Goal: Task Accomplishment & Management: Use online tool/utility

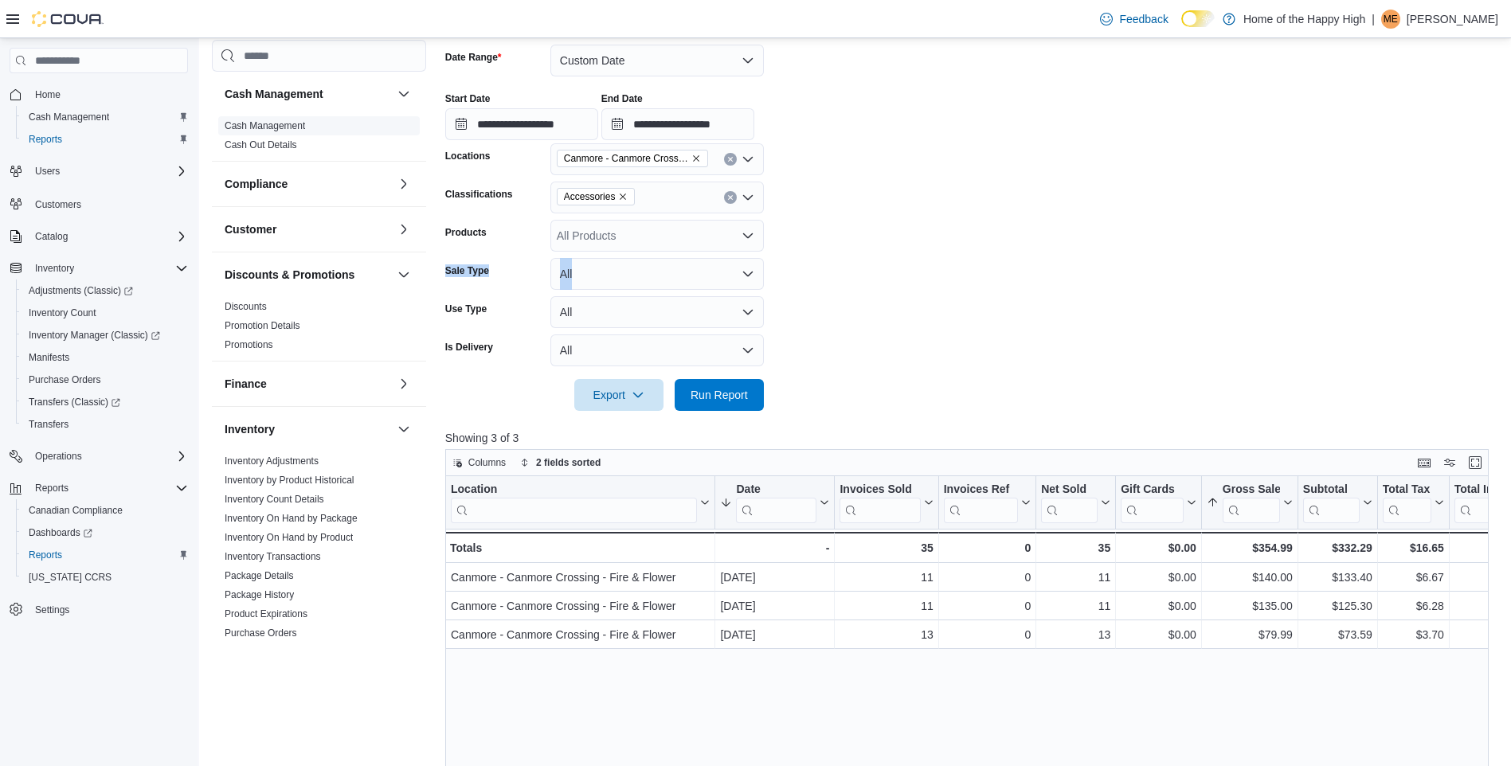
click at [257, 123] on link "Cash Management" at bounding box center [265, 125] width 80 height 11
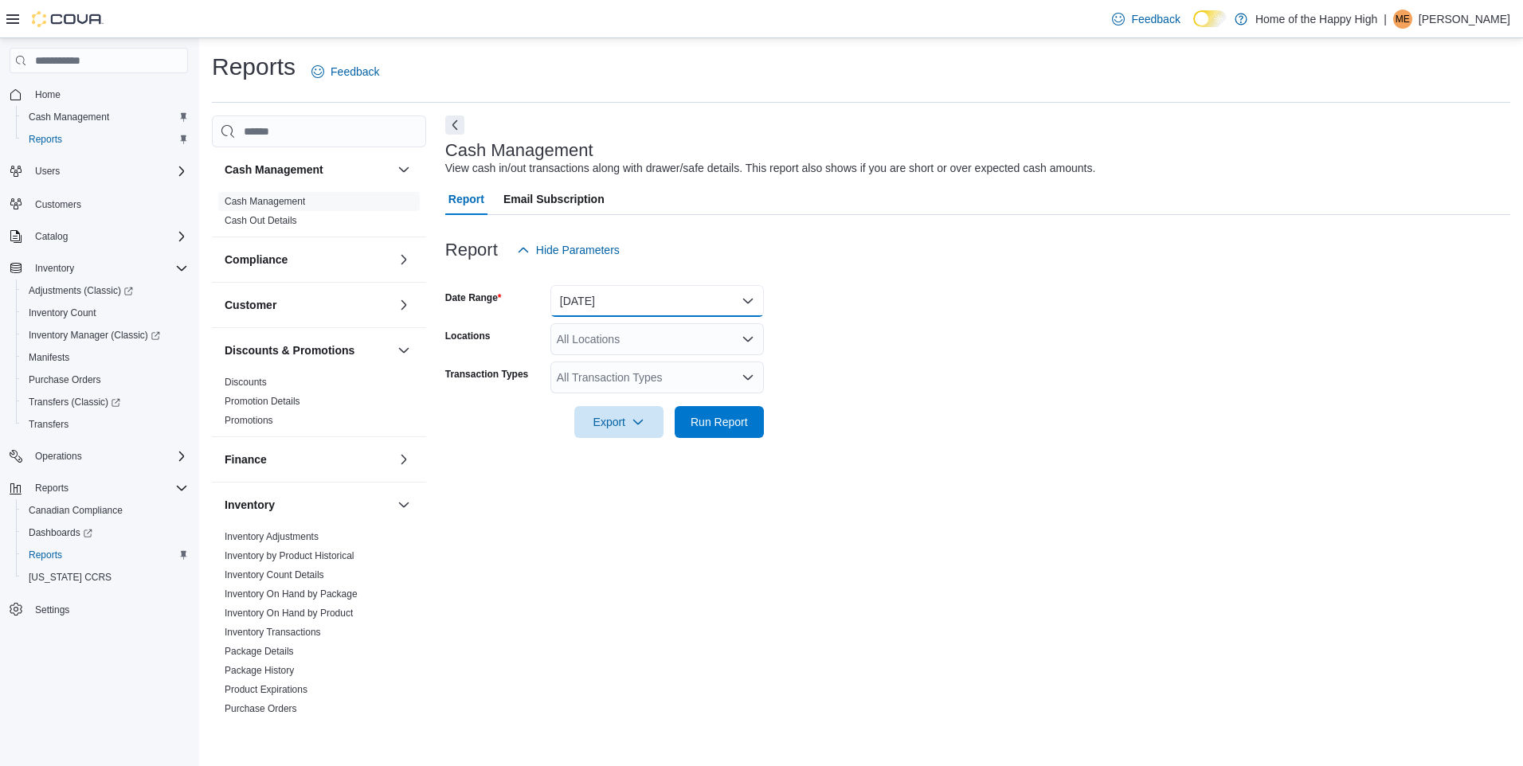
click at [700, 313] on button "[DATE]" at bounding box center [657, 301] width 214 height 32
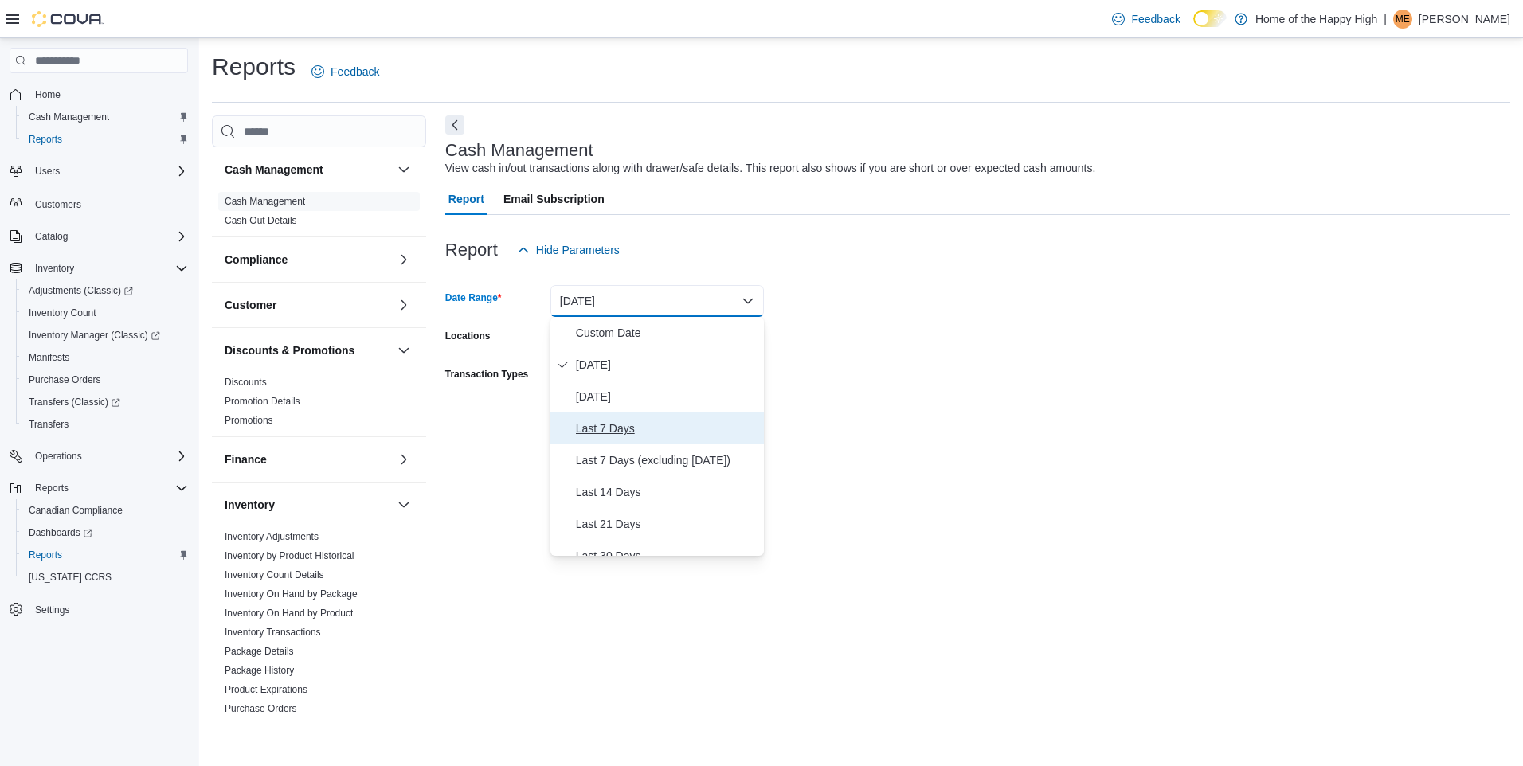
click at [624, 429] on span "Last 7 Days" at bounding box center [667, 428] width 182 height 19
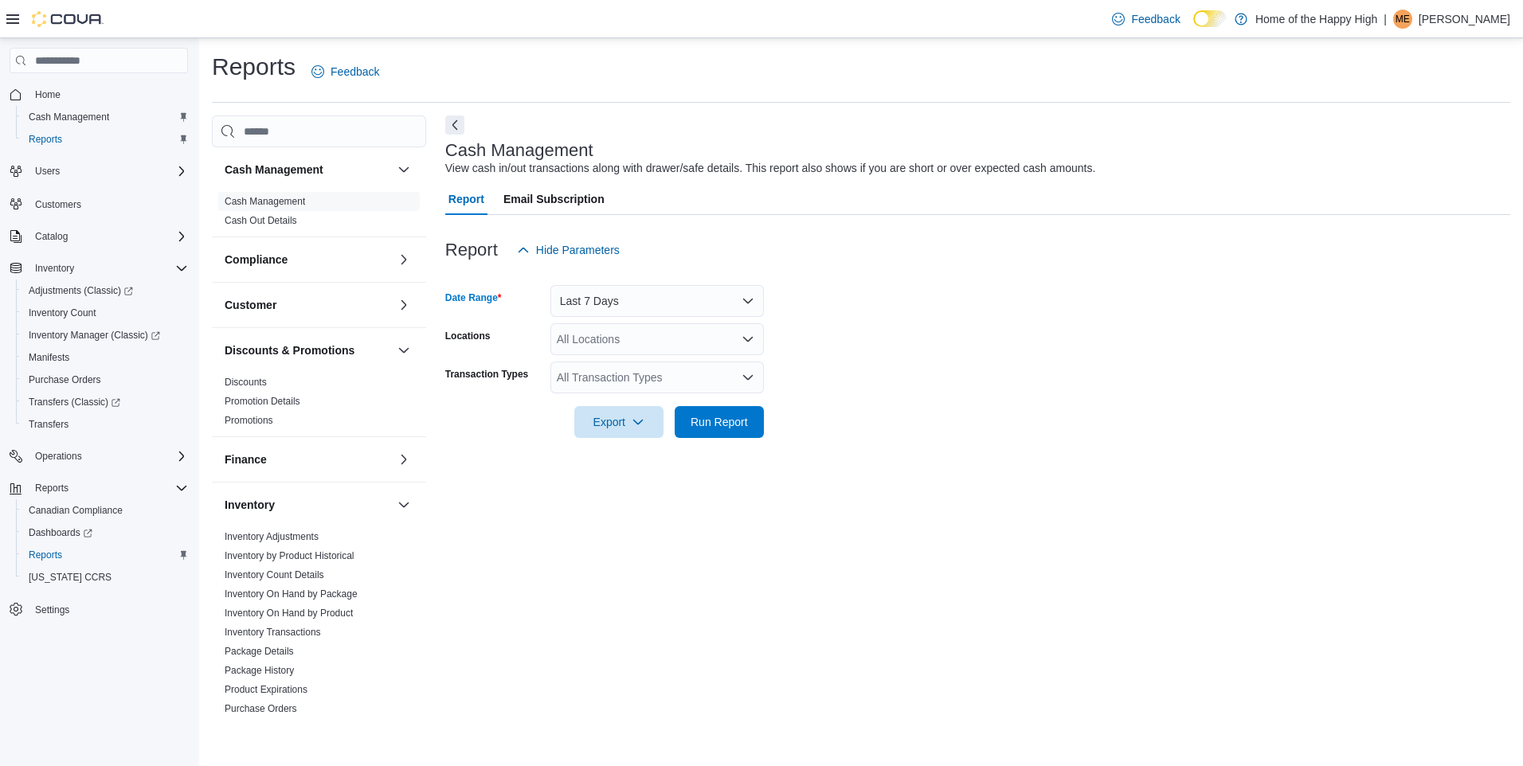
click at [660, 338] on div "All Locations" at bounding box center [657, 339] width 214 height 32
type input "****"
click at [691, 366] on span "Canmore - Canmore Crossing - Fire & Flower" at bounding box center [729, 366] width 225 height 16
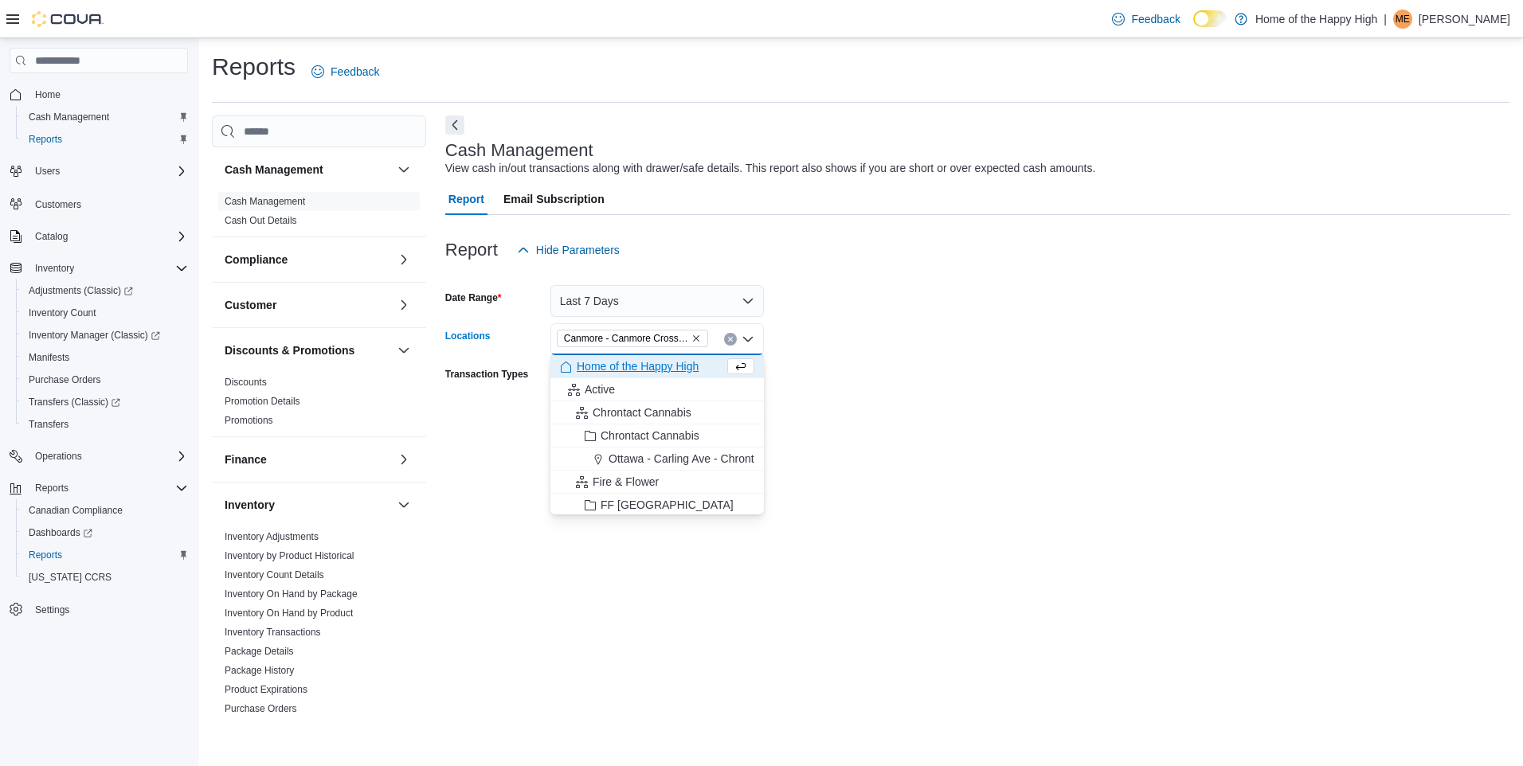
click at [938, 394] on div at bounding box center [977, 400] width 1065 height 13
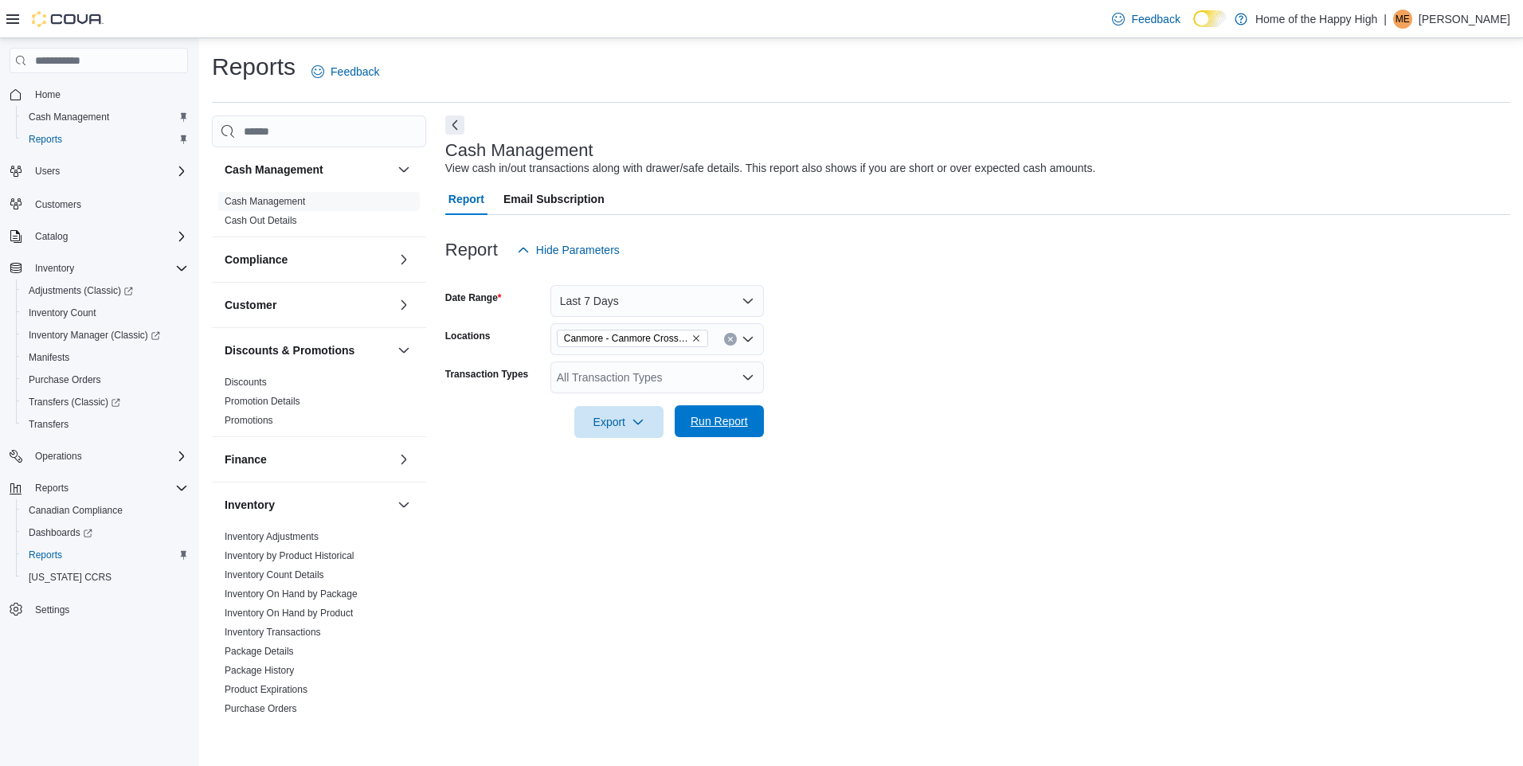
click at [739, 433] on span "Run Report" at bounding box center [719, 422] width 70 height 32
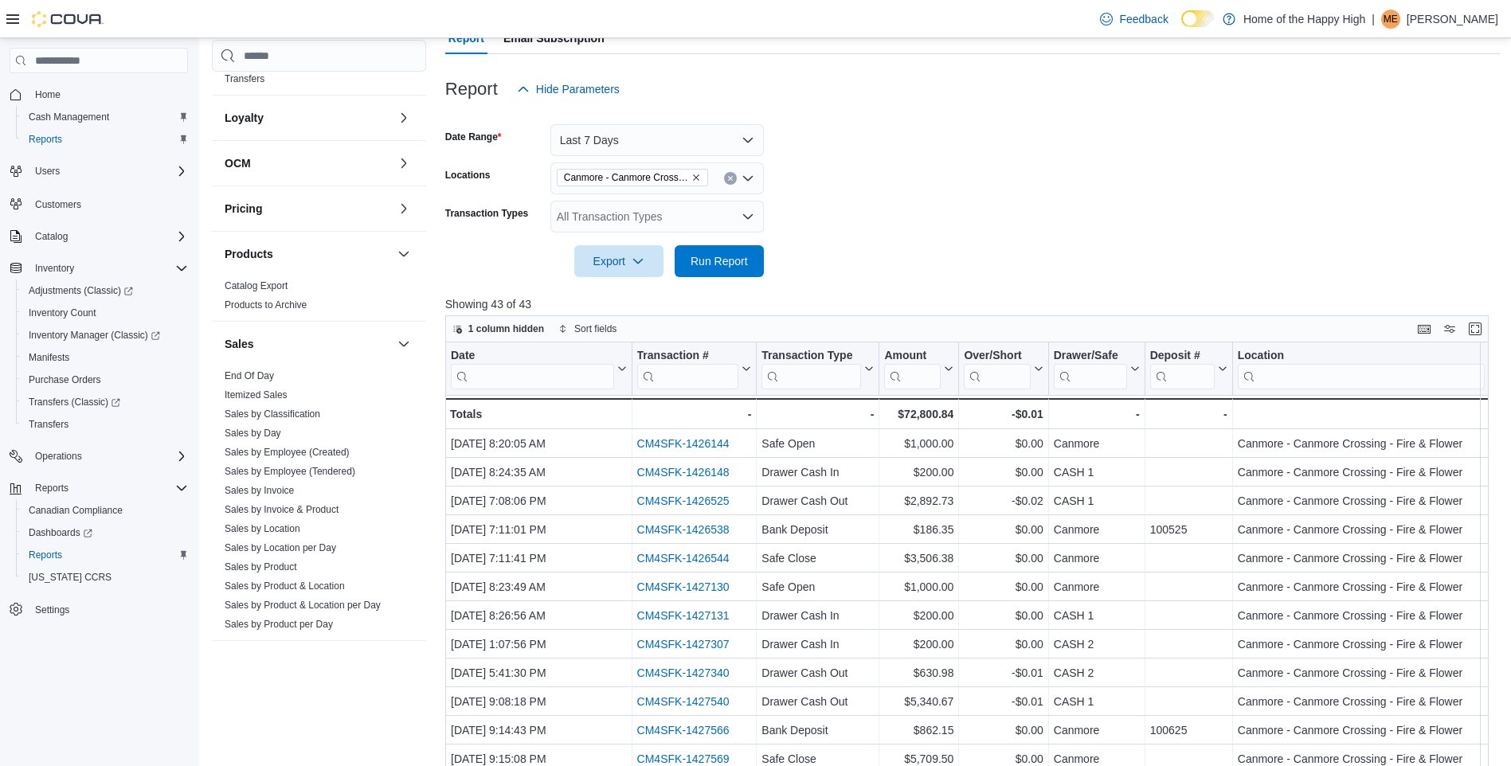
scroll to position [648, 0]
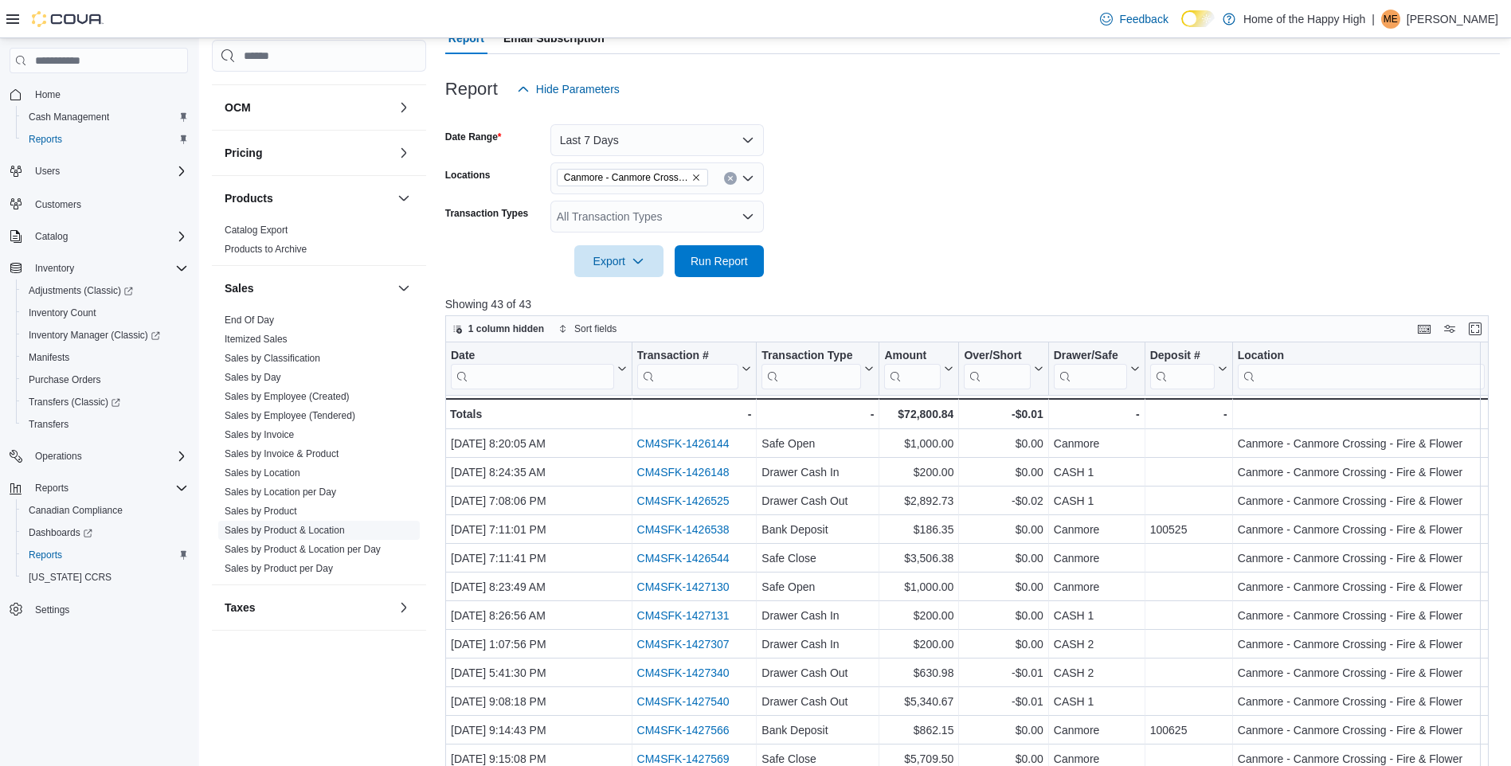
click at [296, 529] on link "Sales by Product & Location" at bounding box center [285, 530] width 120 height 11
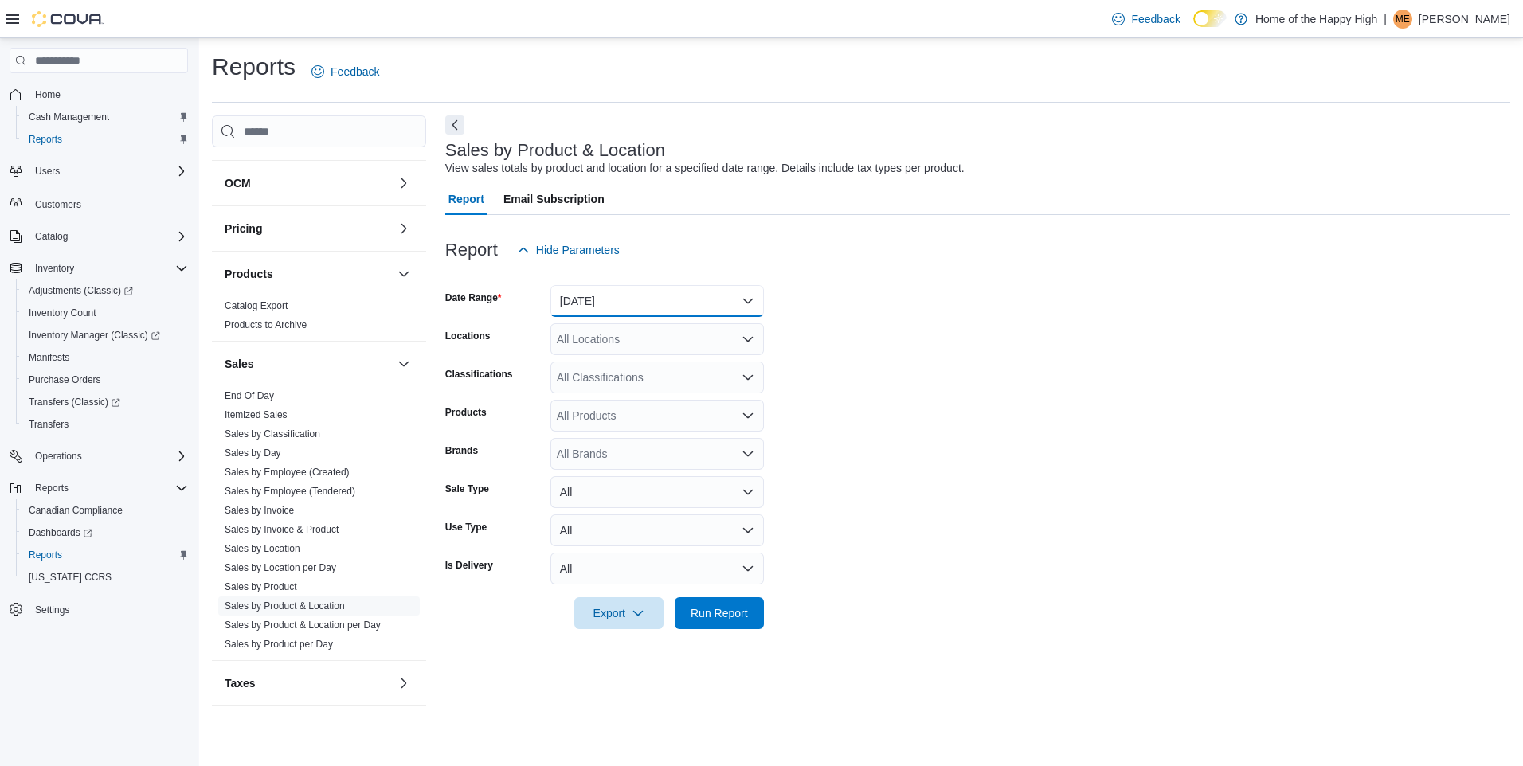
click at [596, 300] on button "[DATE]" at bounding box center [657, 301] width 214 height 32
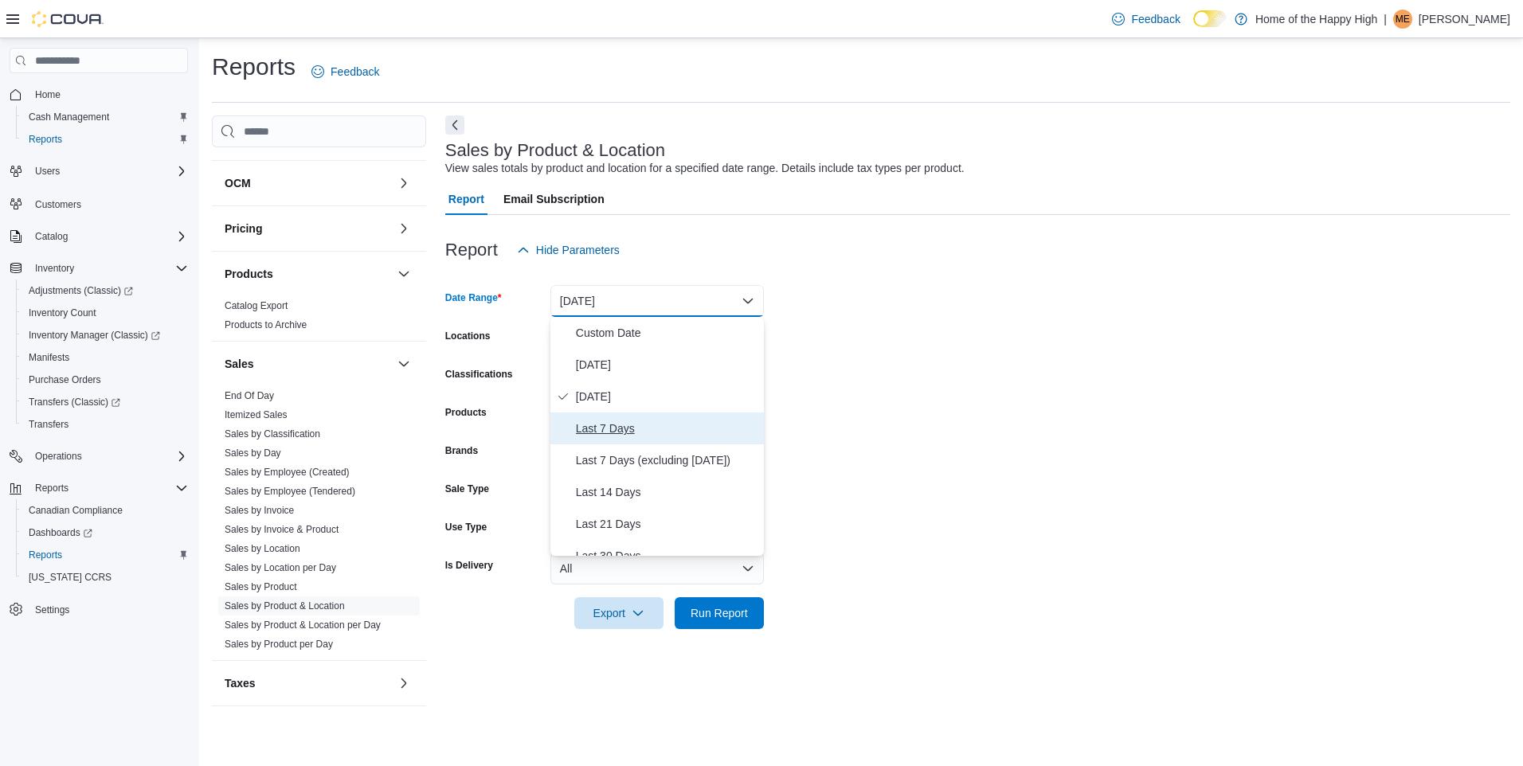
click at [606, 430] on span "Last 7 Days" at bounding box center [667, 428] width 182 height 19
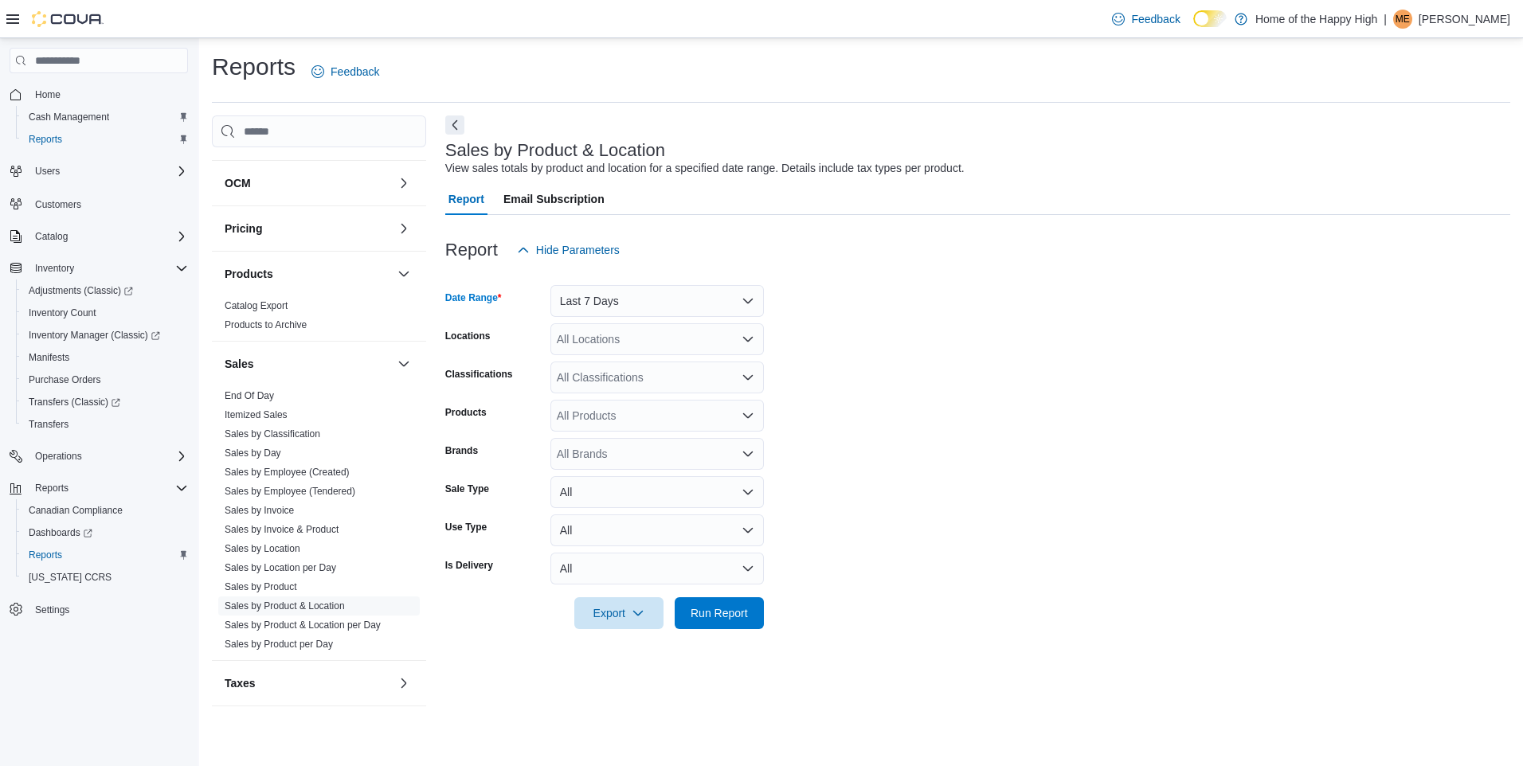
click at [605, 340] on div "All Locations" at bounding box center [657, 339] width 214 height 32
type input "****"
click at [634, 358] on span "Canmore - Canmore Crossing - Fire & Flower" at bounding box center [729, 366] width 225 height 16
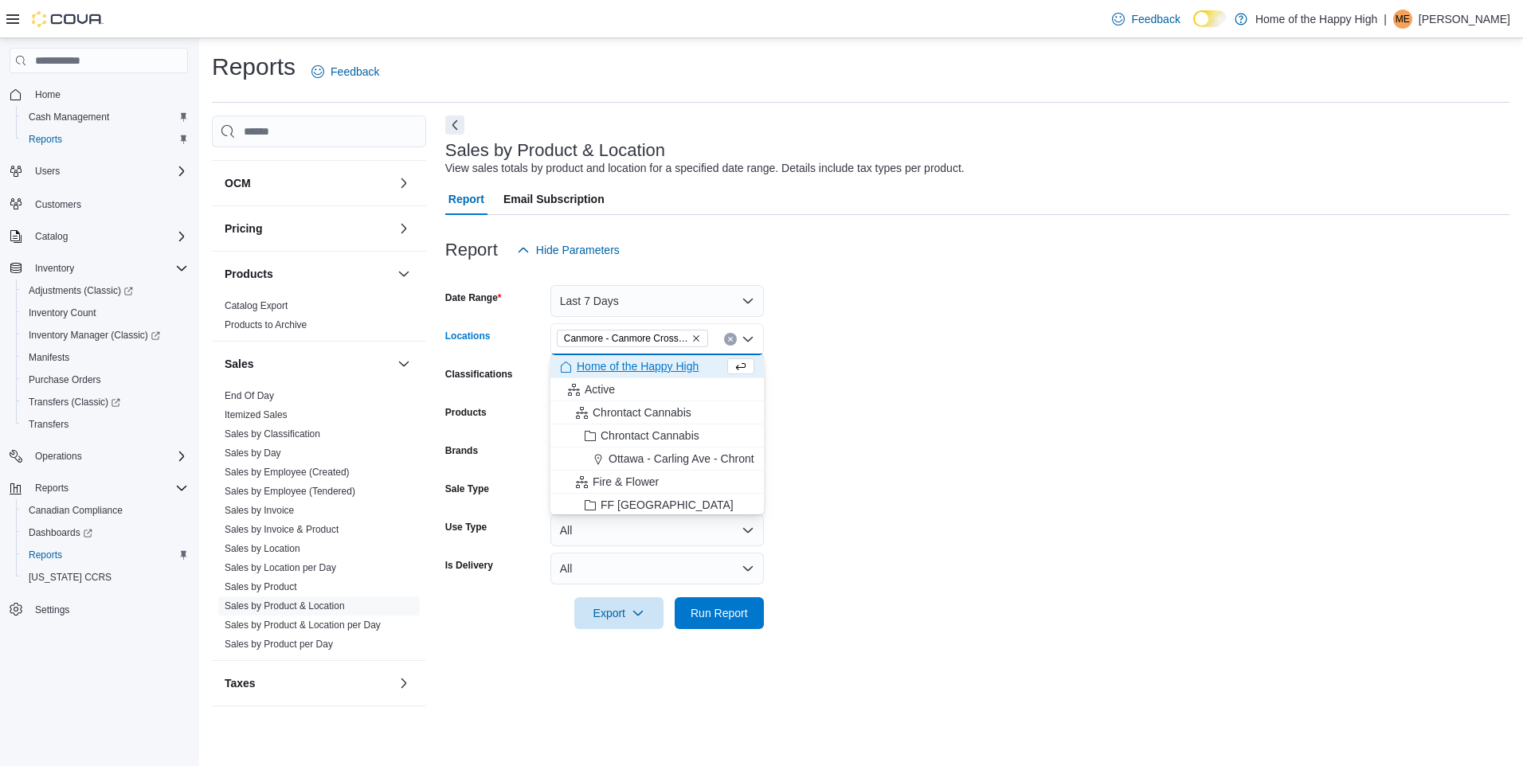
click at [927, 360] on form "Date Range Last 7 Days Locations [GEOGRAPHIC_DATA] - [GEOGRAPHIC_DATA] - Fire &…" at bounding box center [977, 447] width 1065 height 363
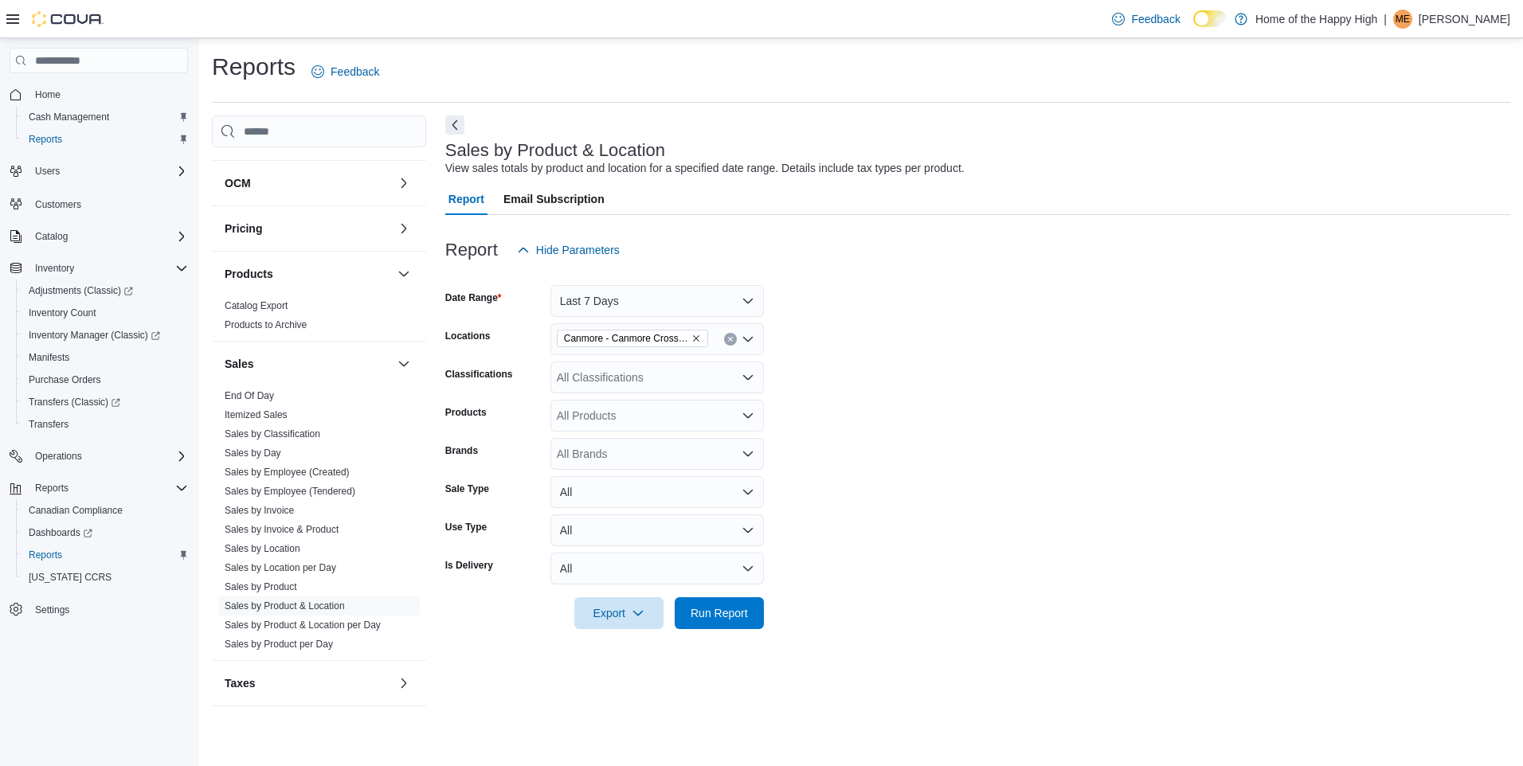
click at [567, 388] on div "All Classifications" at bounding box center [657, 378] width 214 height 32
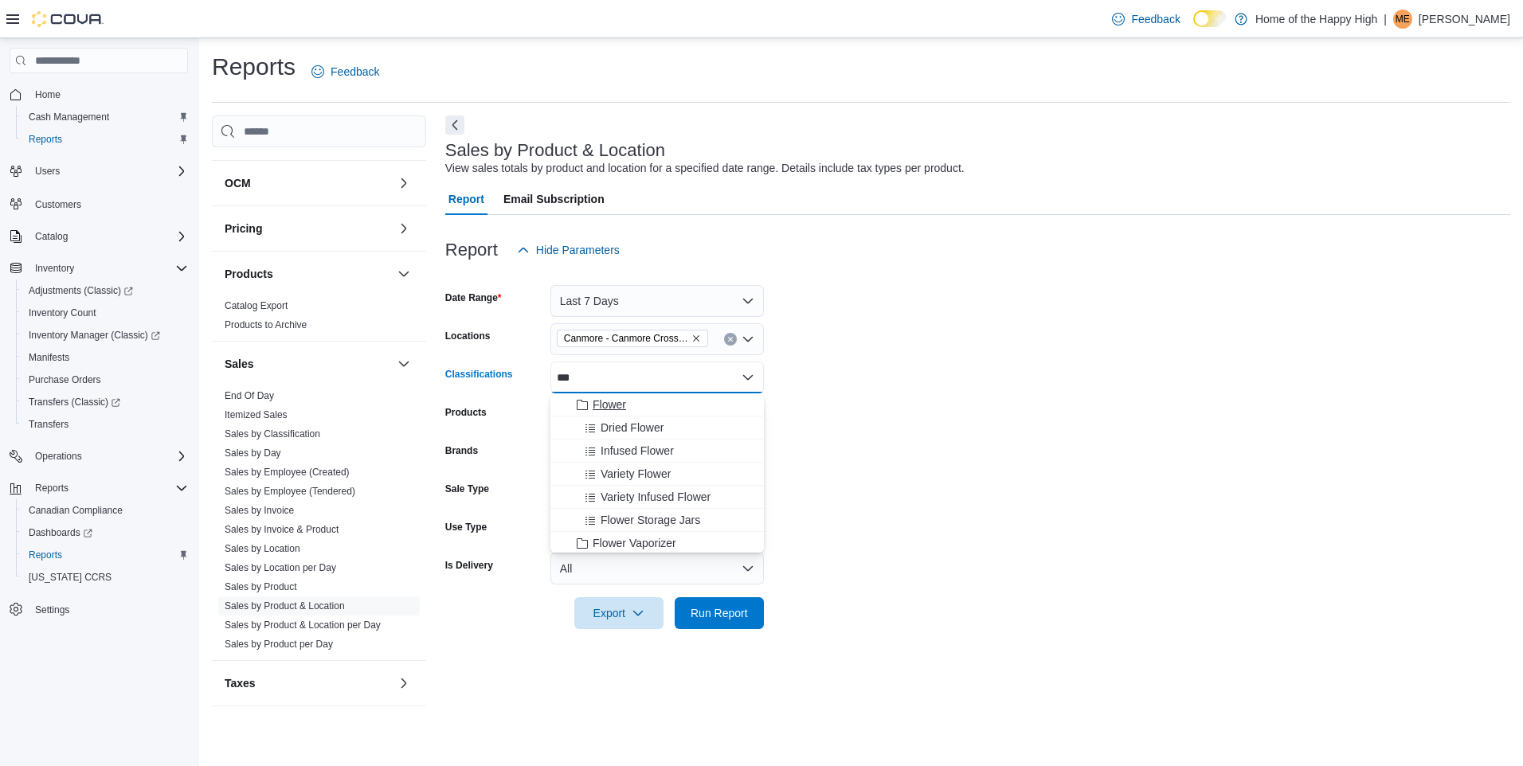
type input "***"
click at [604, 409] on span "Flower" at bounding box center [609, 405] width 33 height 16
drag, startPoint x: 876, startPoint y: 417, endPoint x: 719, endPoint y: 565, distance: 215.3
click at [876, 421] on form "Date Range Last 7 Days Locations [GEOGRAPHIC_DATA] - [GEOGRAPHIC_DATA] - Fire &…" at bounding box center [977, 447] width 1065 height 363
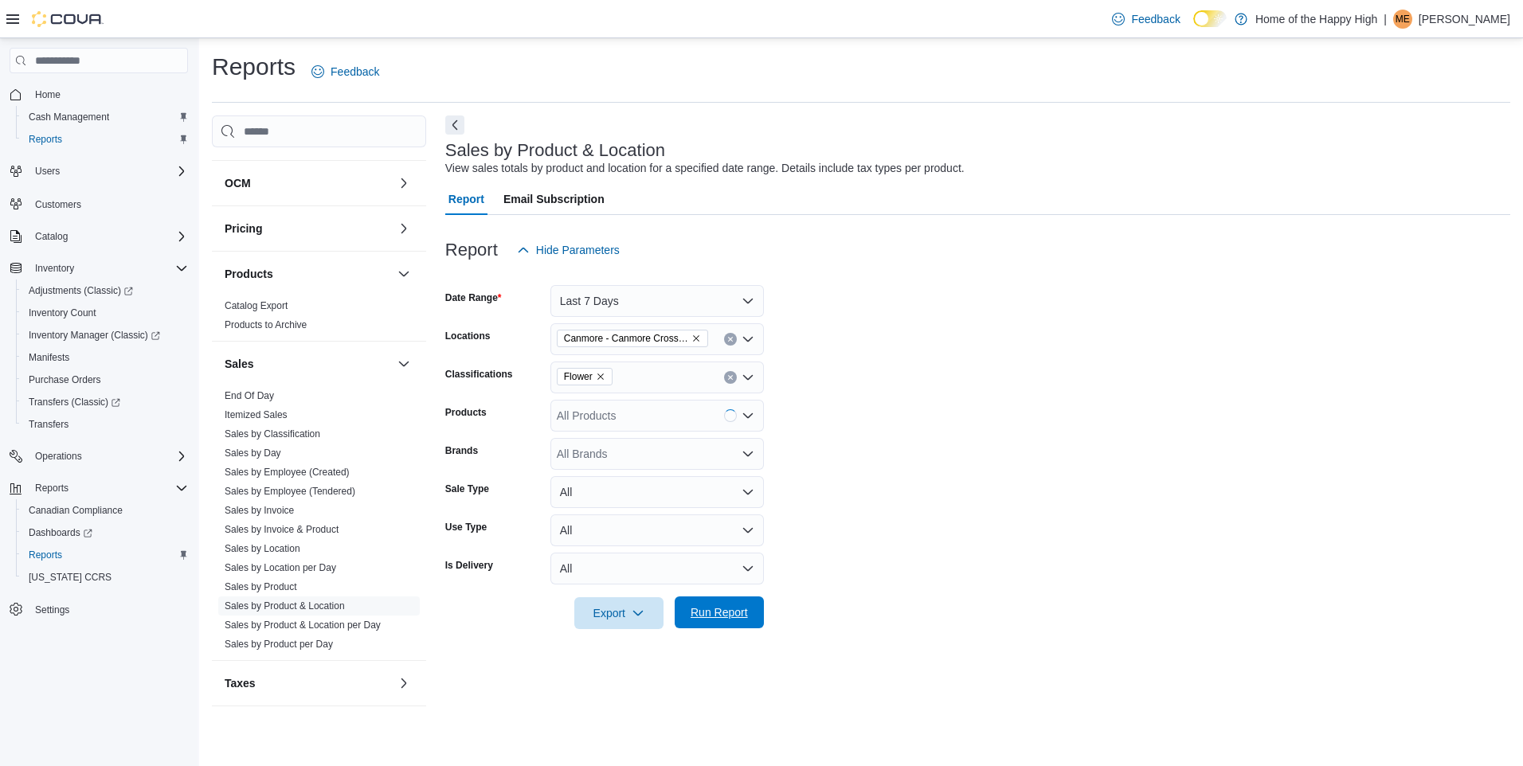
click at [716, 608] on span "Run Report" at bounding box center [719, 613] width 57 height 16
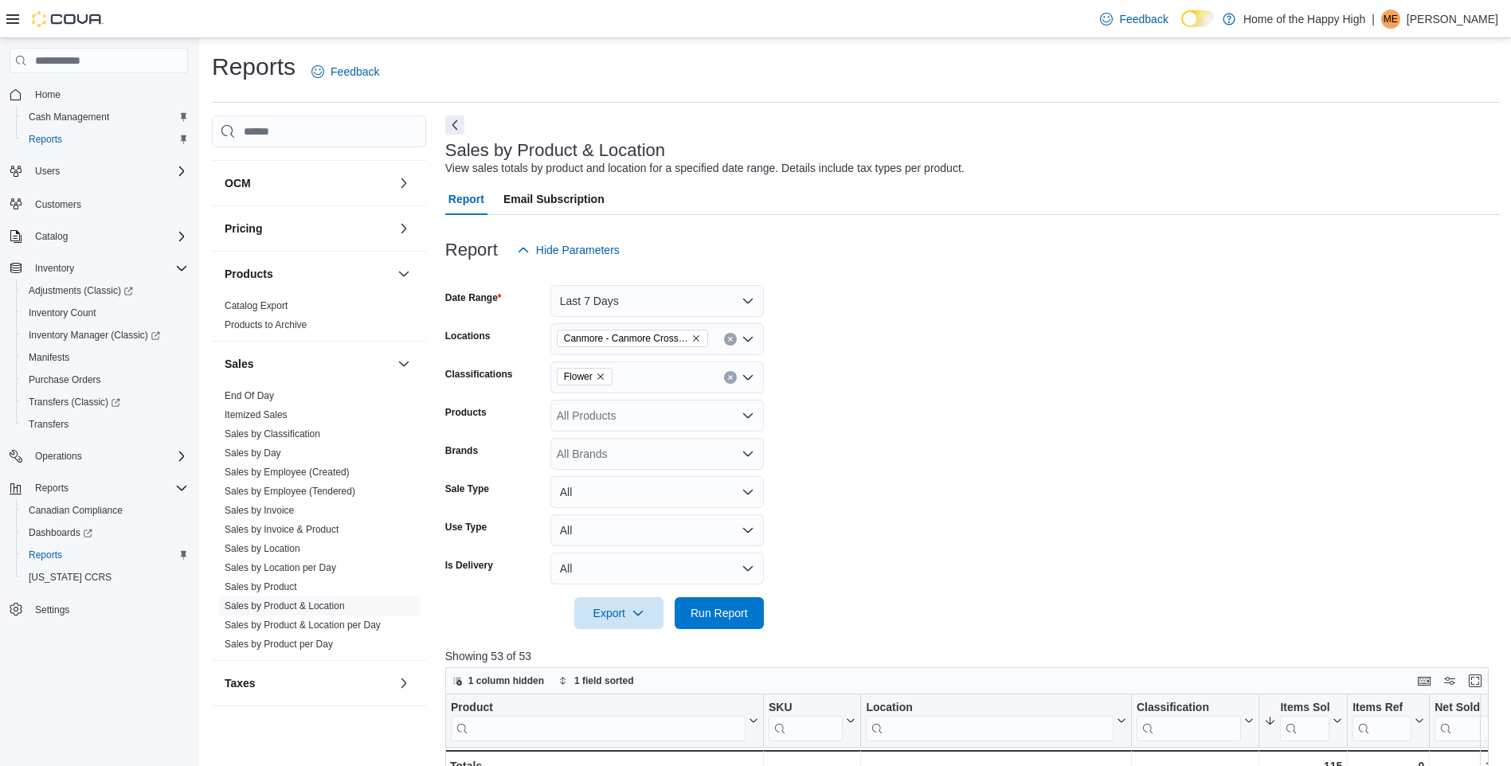
scroll to position [331, 0]
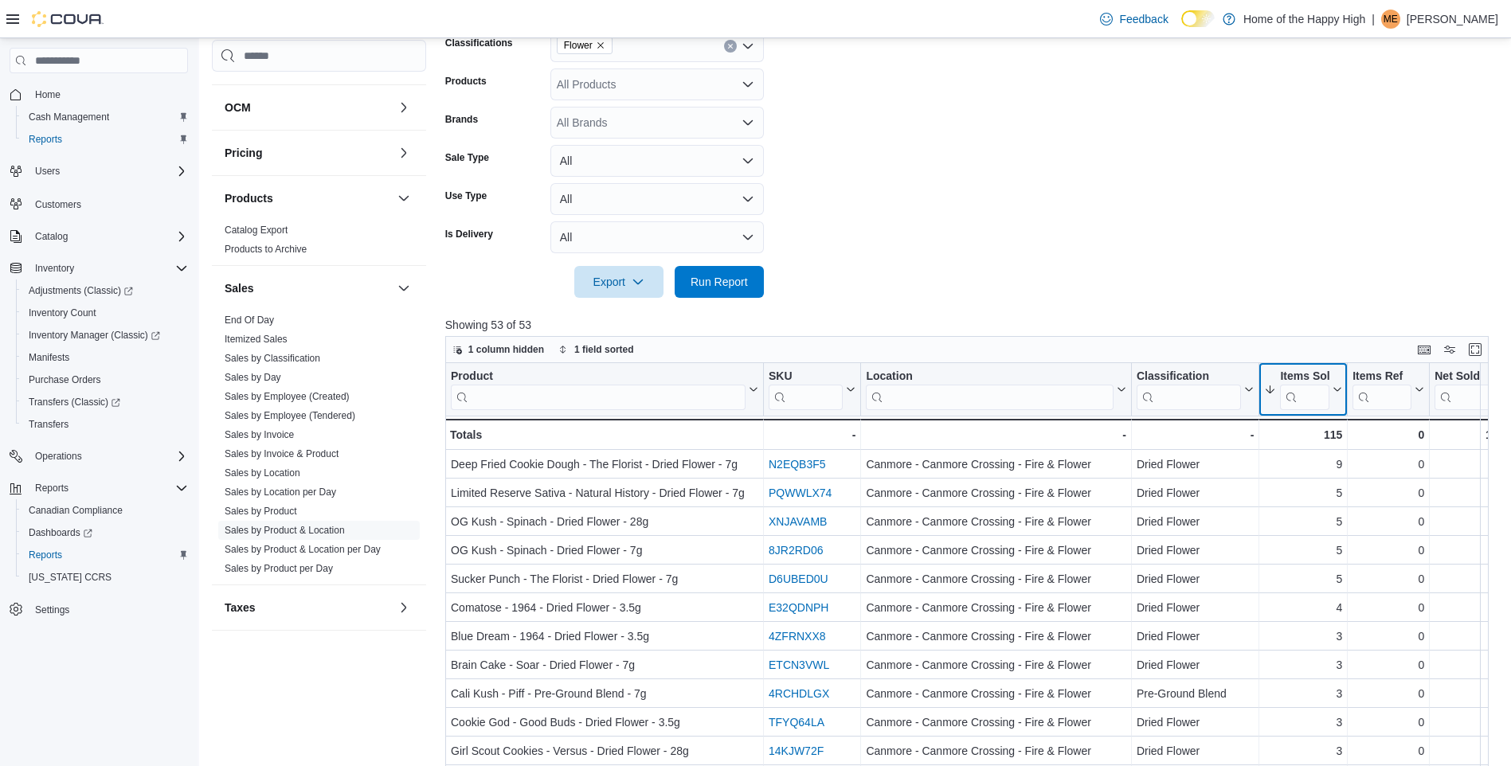
click at [1337, 391] on icon at bounding box center [1336, 390] width 13 height 10
click at [1330, 464] on span "Sort High-Low" at bounding box center [1314, 470] width 61 height 13
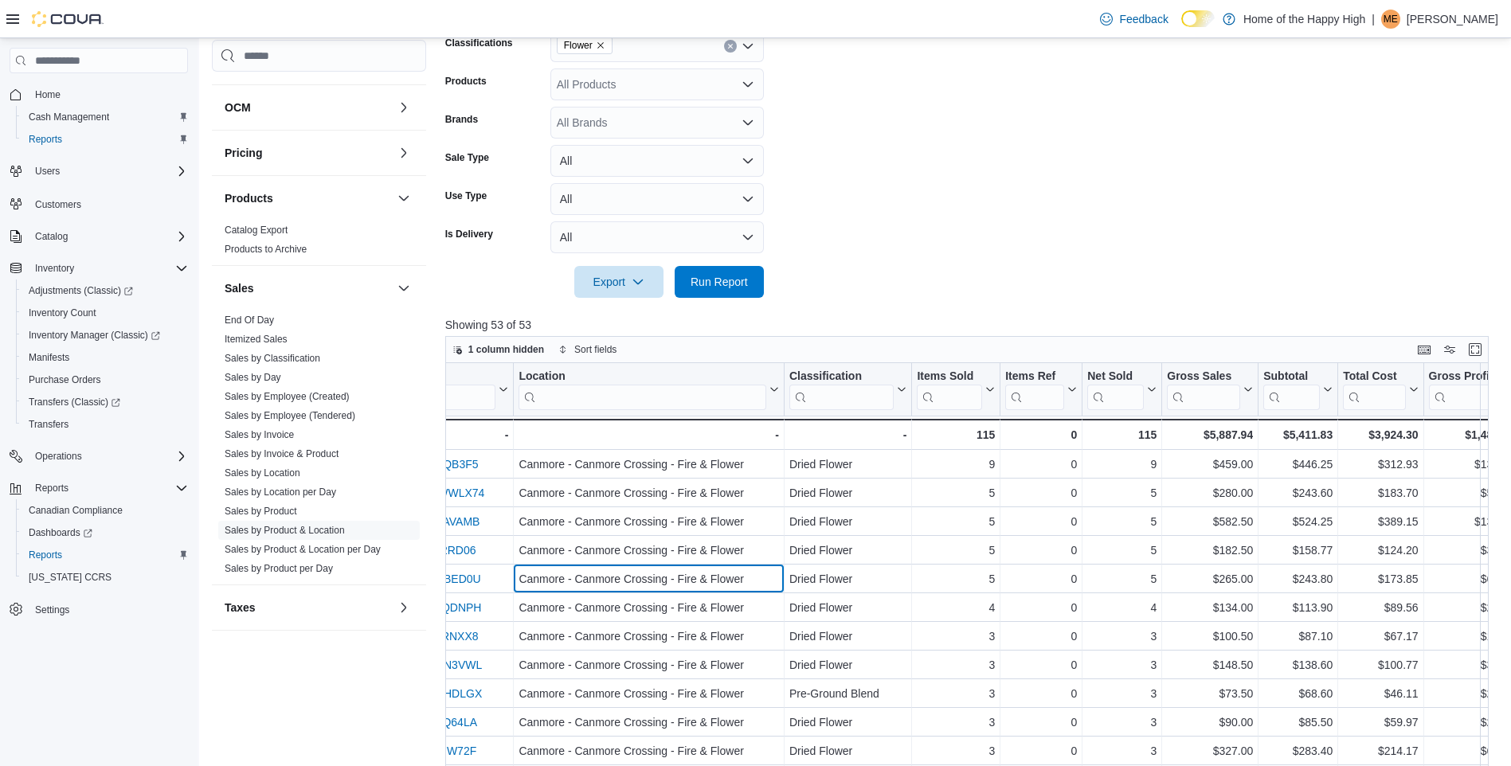
scroll to position [0, 394]
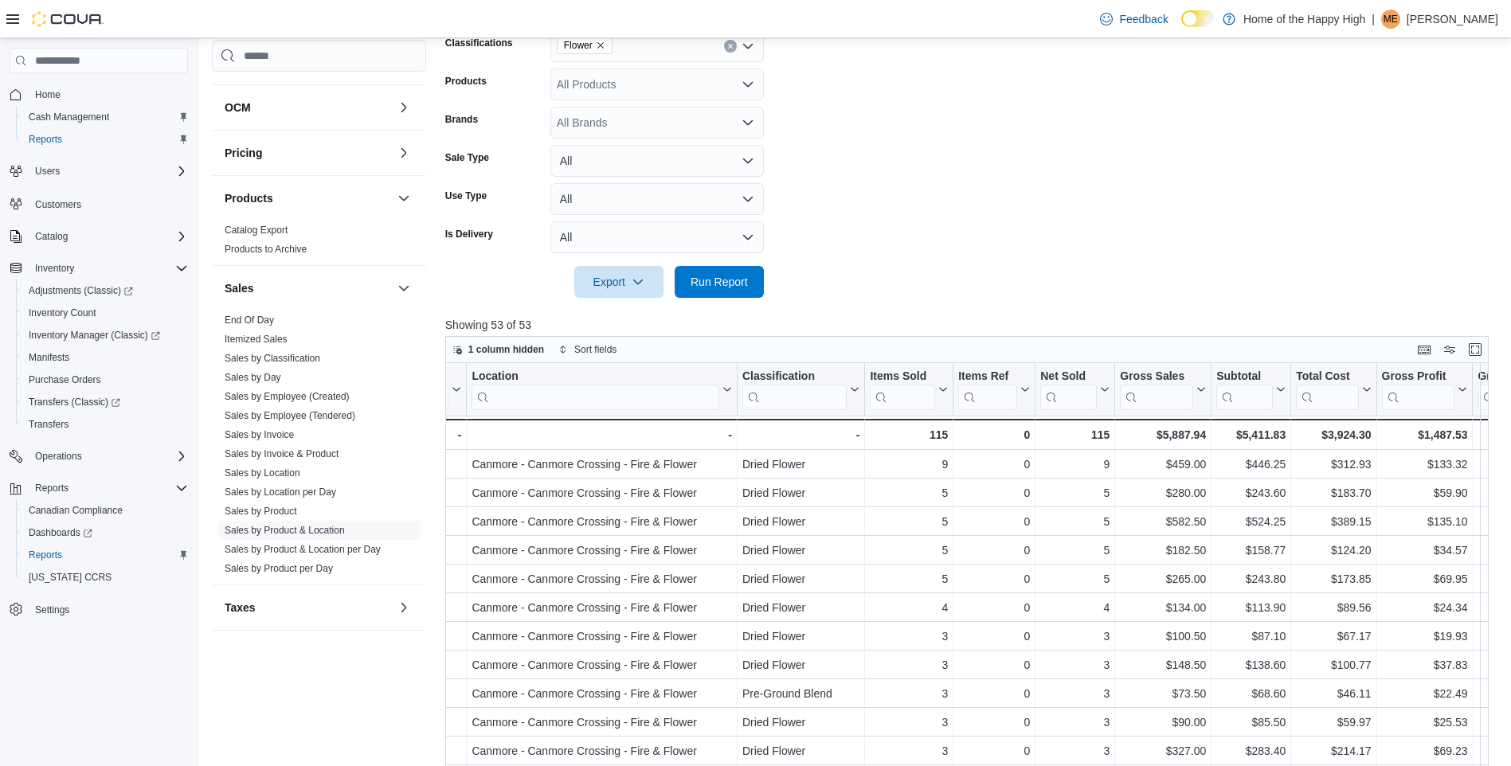
click at [602, 48] on icon "Remove Flower from selection in this group" at bounding box center [601, 46] width 10 height 10
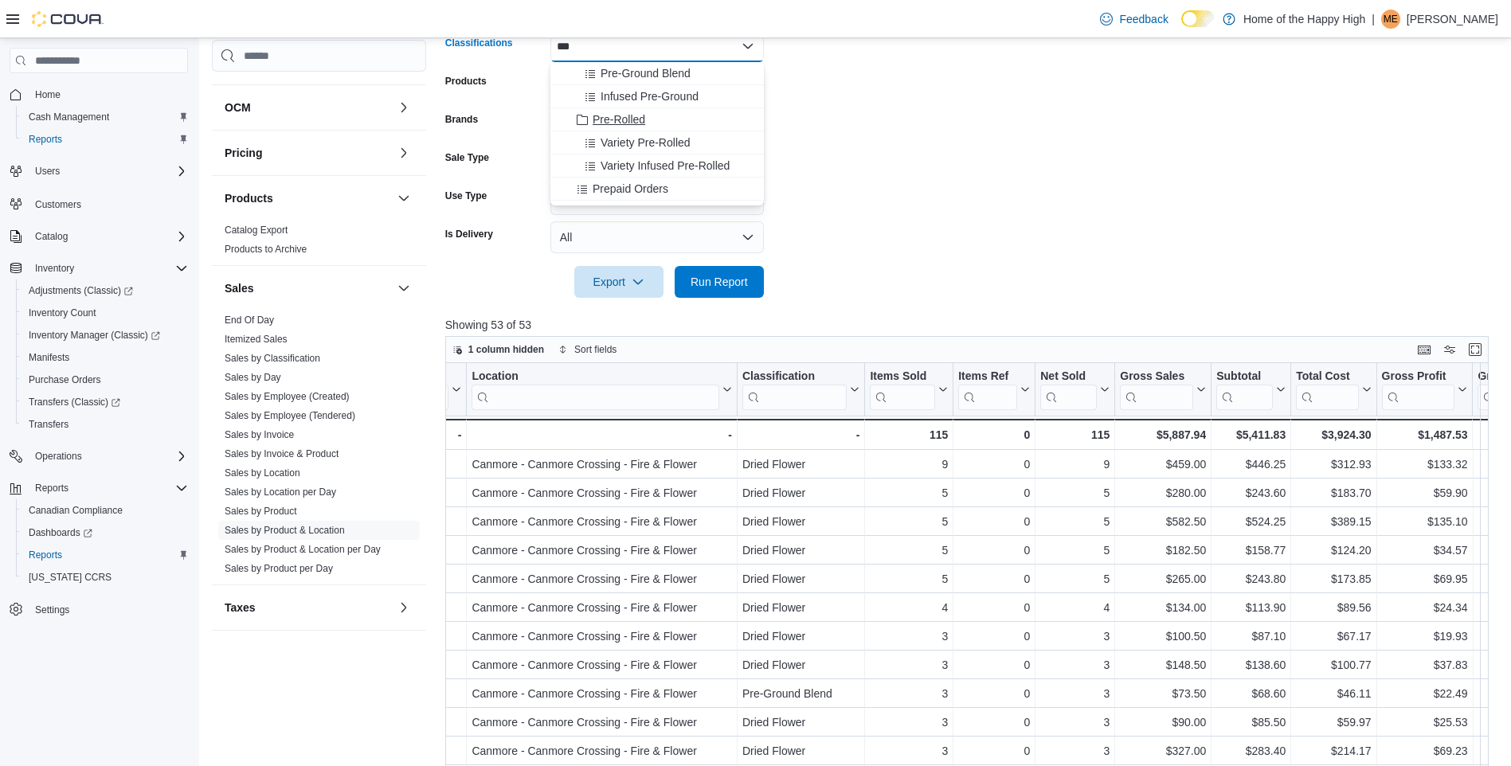
type input "***"
click at [601, 115] on span "Pre-Rolled" at bounding box center [619, 120] width 53 height 16
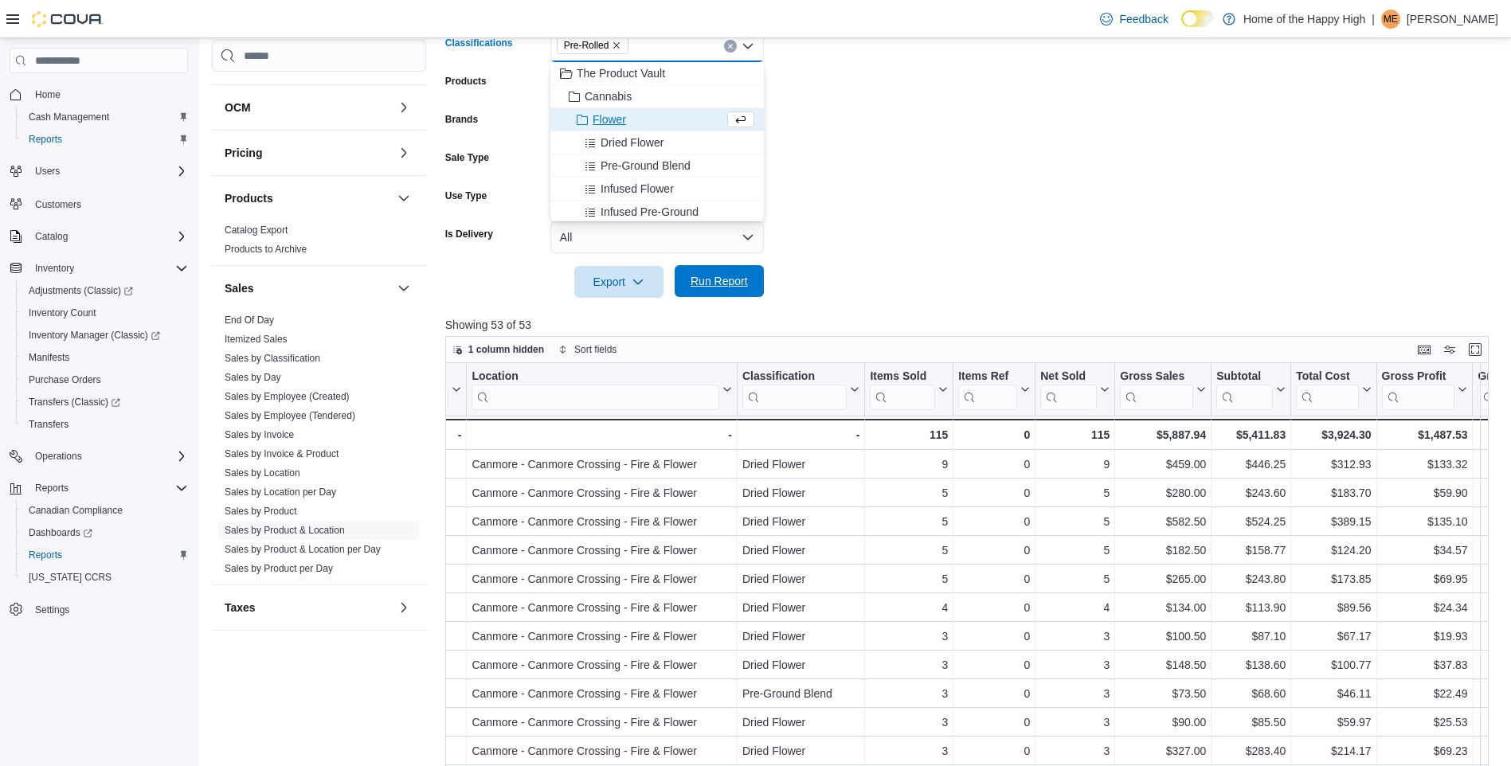
click at [722, 277] on span "Run Report" at bounding box center [719, 281] width 57 height 16
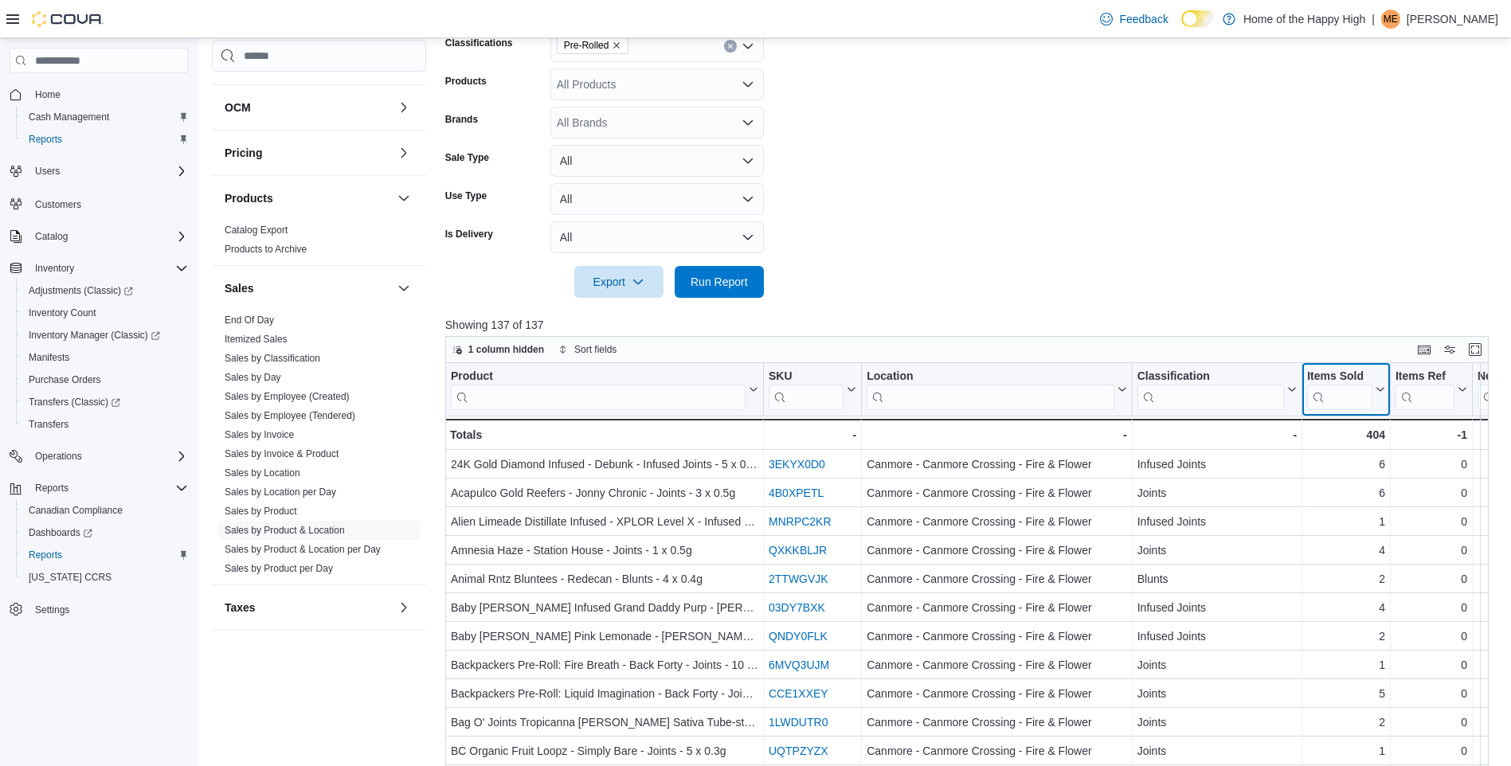
click at [1376, 389] on icon at bounding box center [1379, 390] width 13 height 10
click at [1358, 465] on span "Sort High-Low" at bounding box center [1357, 470] width 61 height 13
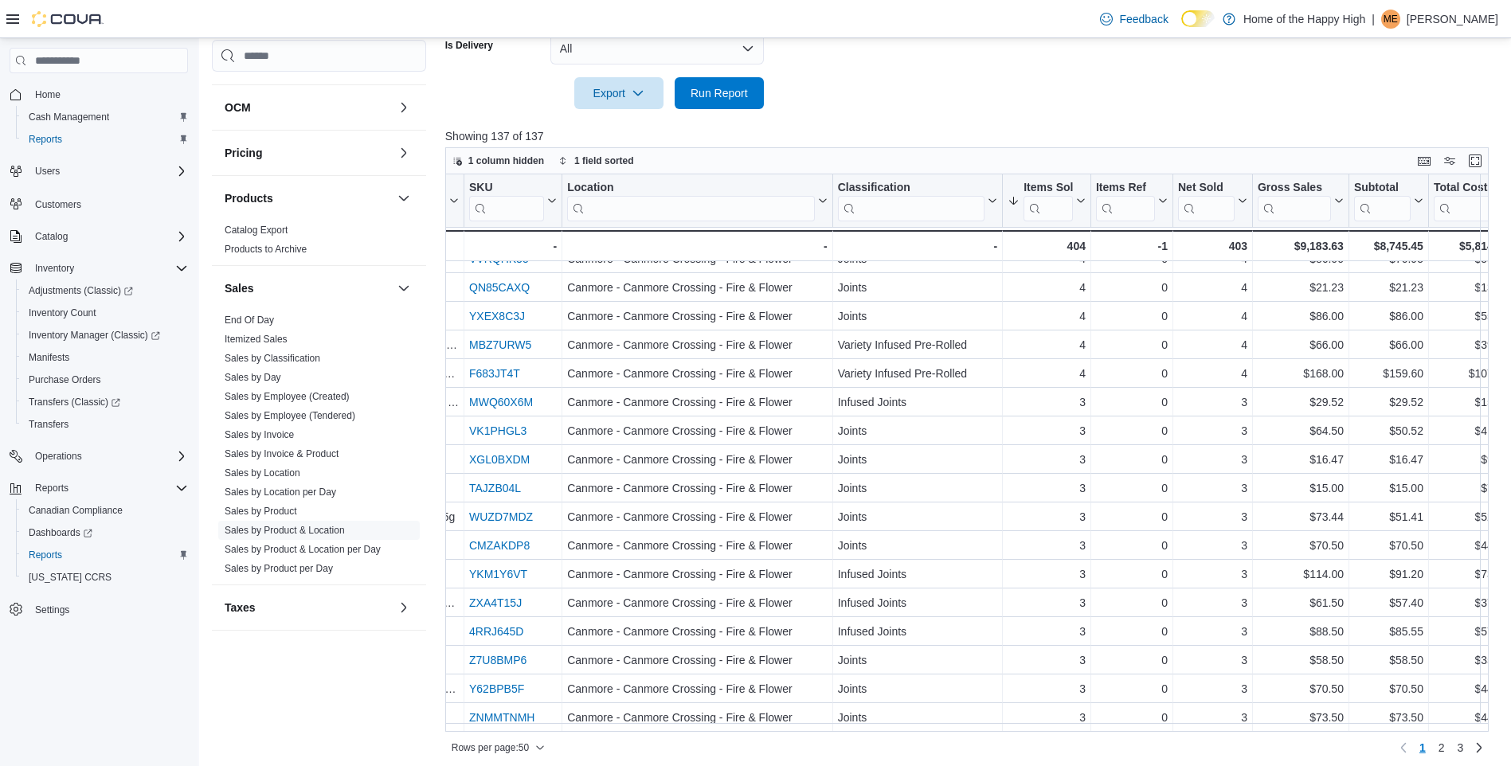
scroll to position [527, 0]
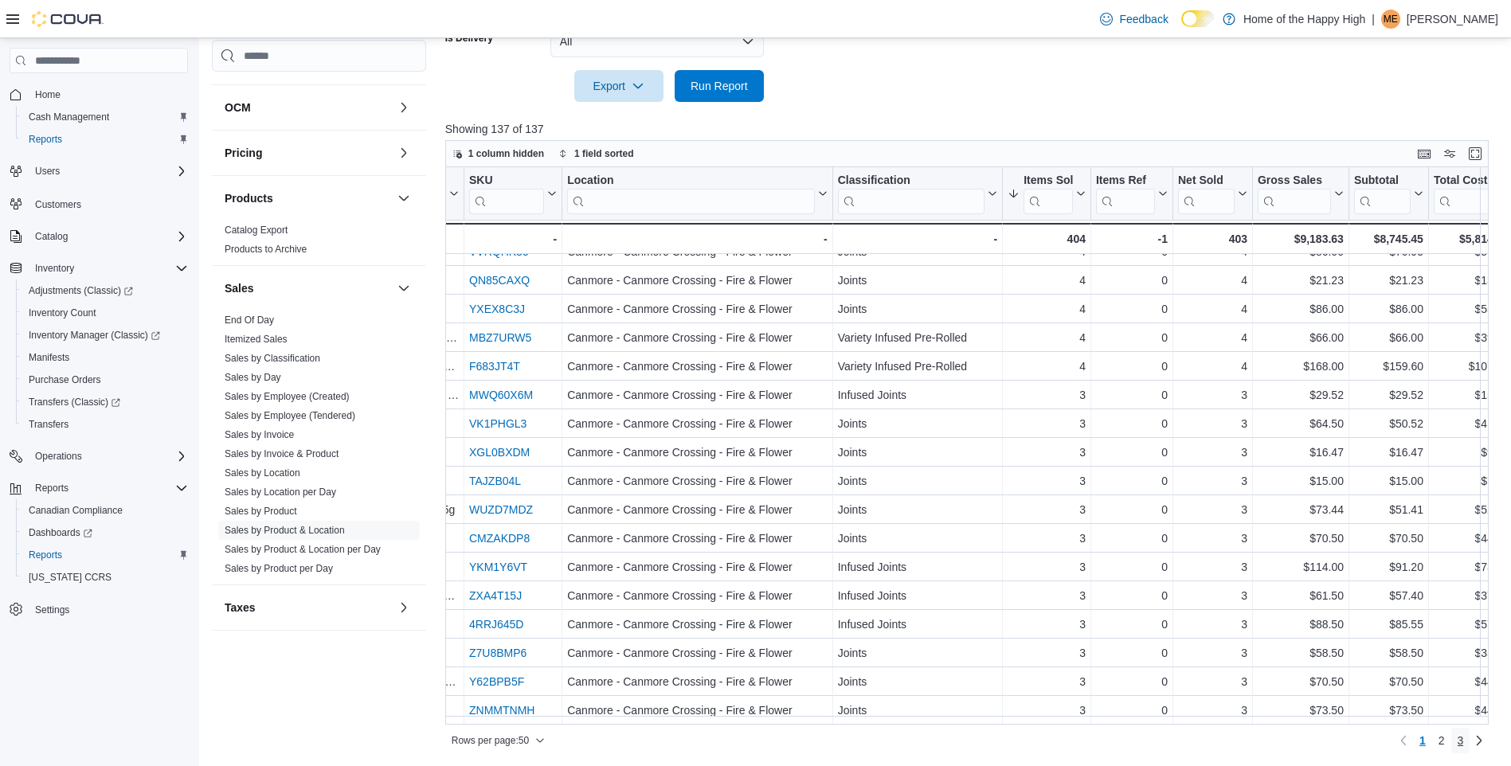
click at [1464, 742] on span "3" at bounding box center [1461, 741] width 6 height 16
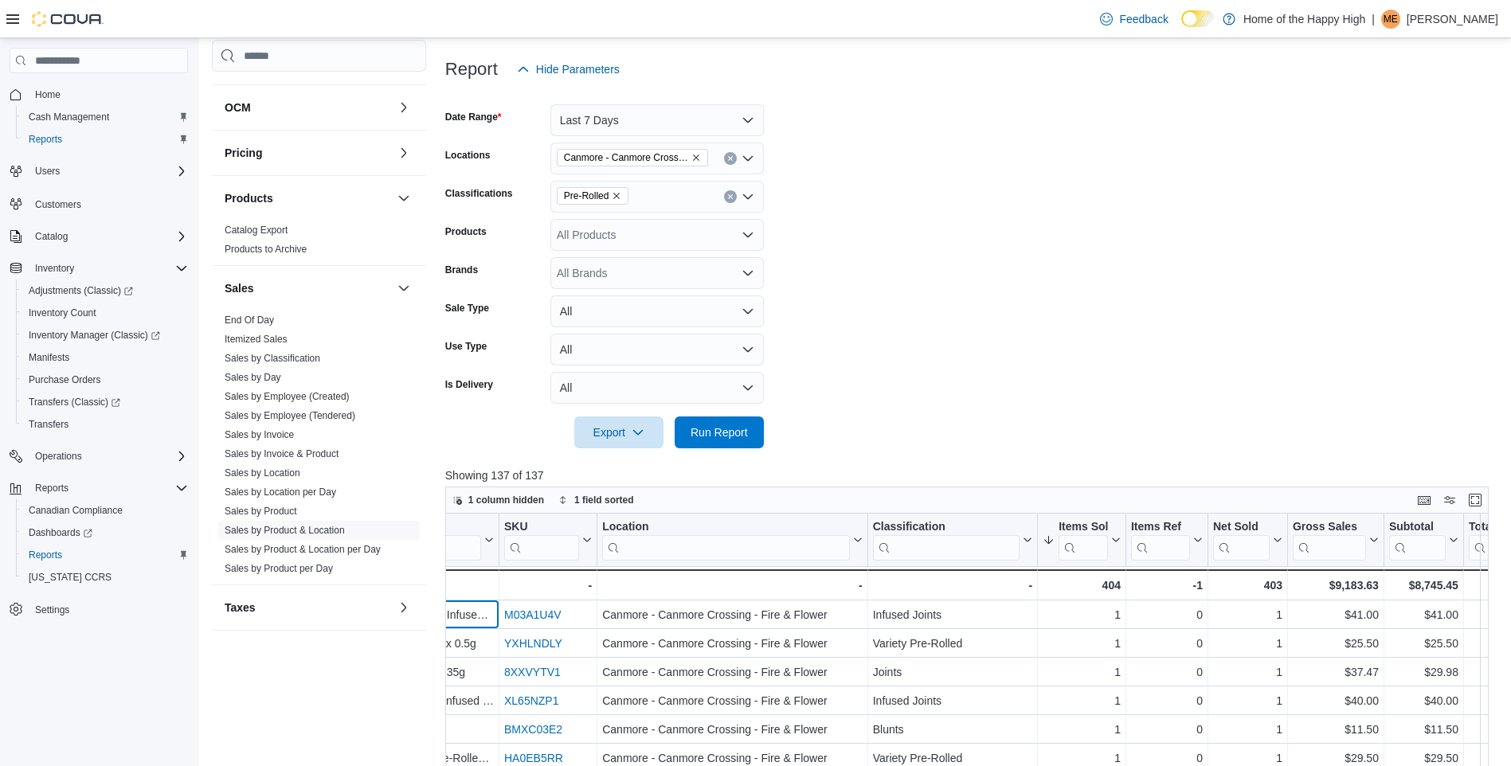
scroll to position [175, 0]
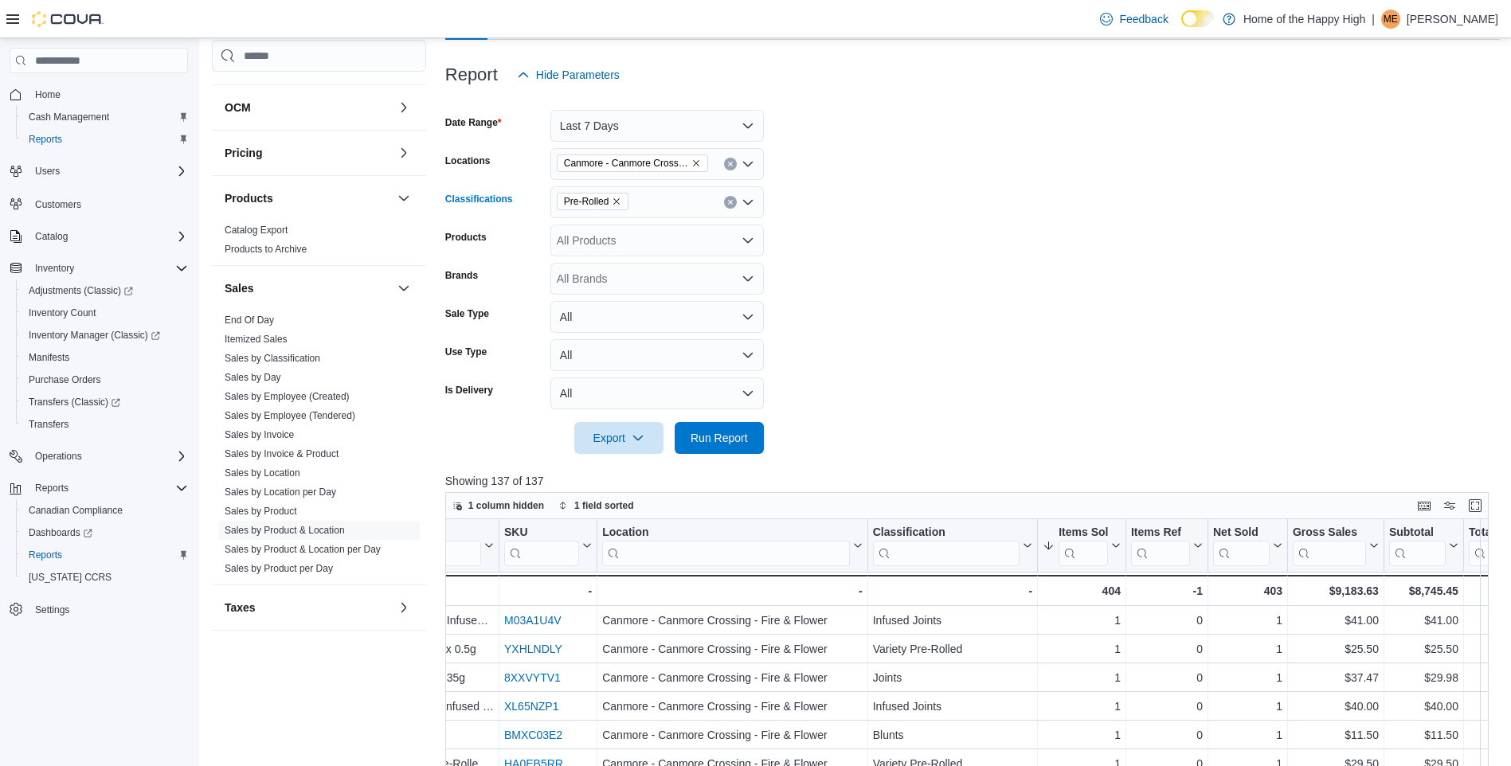
click at [616, 203] on icon "Remove Pre-Rolled from selection in this group" at bounding box center [617, 201] width 6 height 6
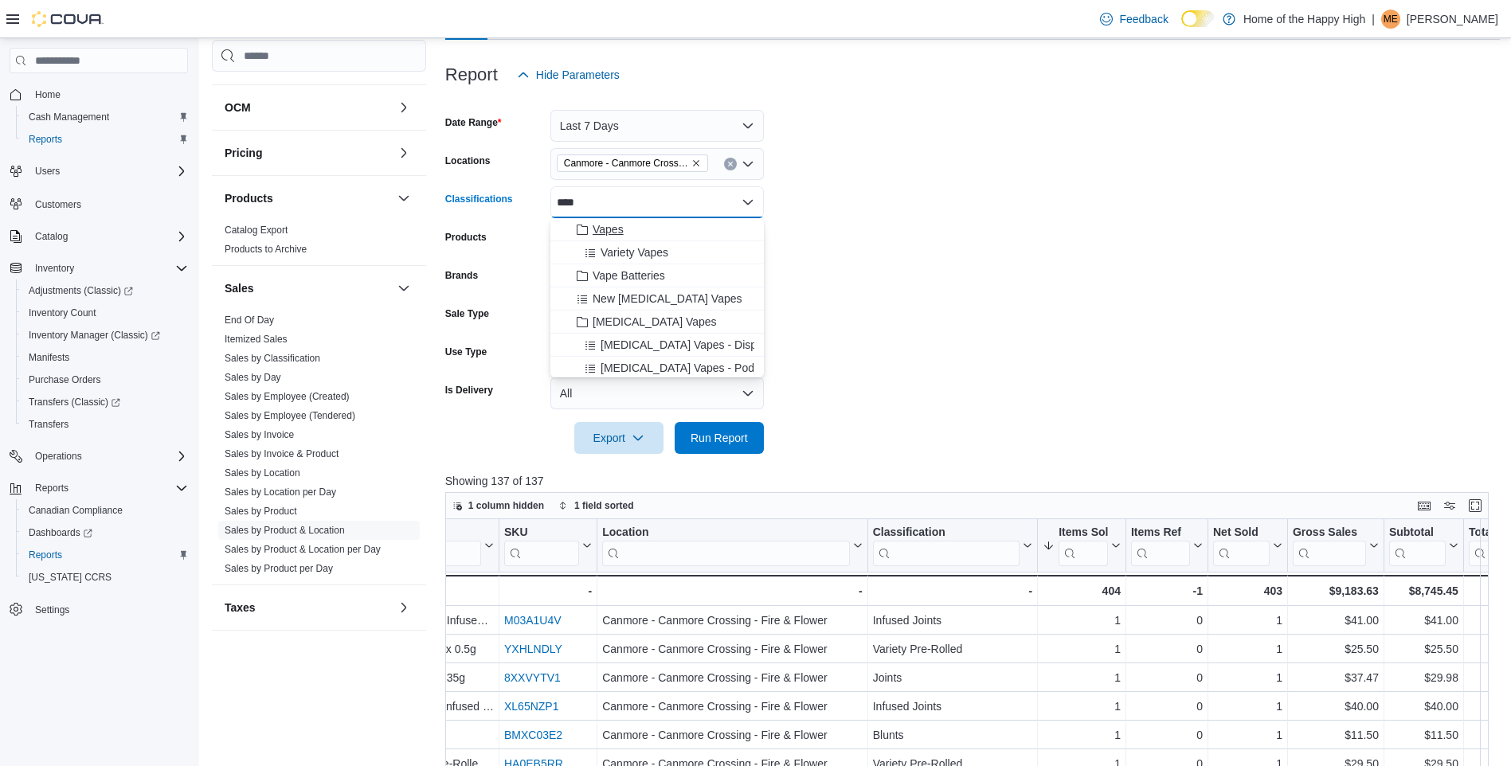
type input "****"
click at [619, 230] on span "Vapes" at bounding box center [608, 229] width 31 height 16
drag, startPoint x: 958, startPoint y: 362, endPoint x: 949, endPoint y: 373, distance: 14.2
click at [958, 362] on form "Date Range Last 7 Days Locations [GEOGRAPHIC_DATA] - [GEOGRAPHIC_DATA] - Fire &…" at bounding box center [972, 272] width 1055 height 363
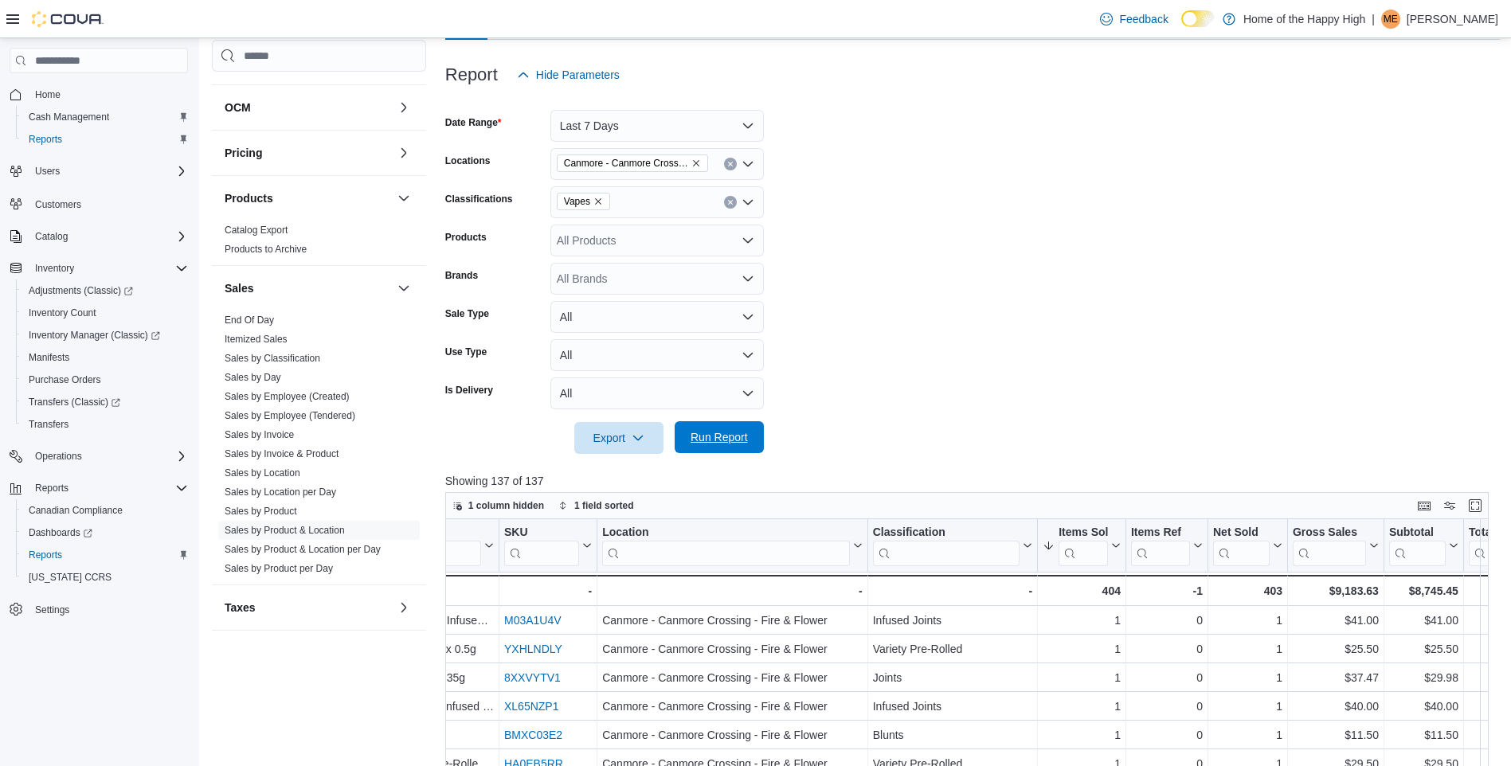
click at [722, 453] on span "Run Report" at bounding box center [719, 437] width 70 height 32
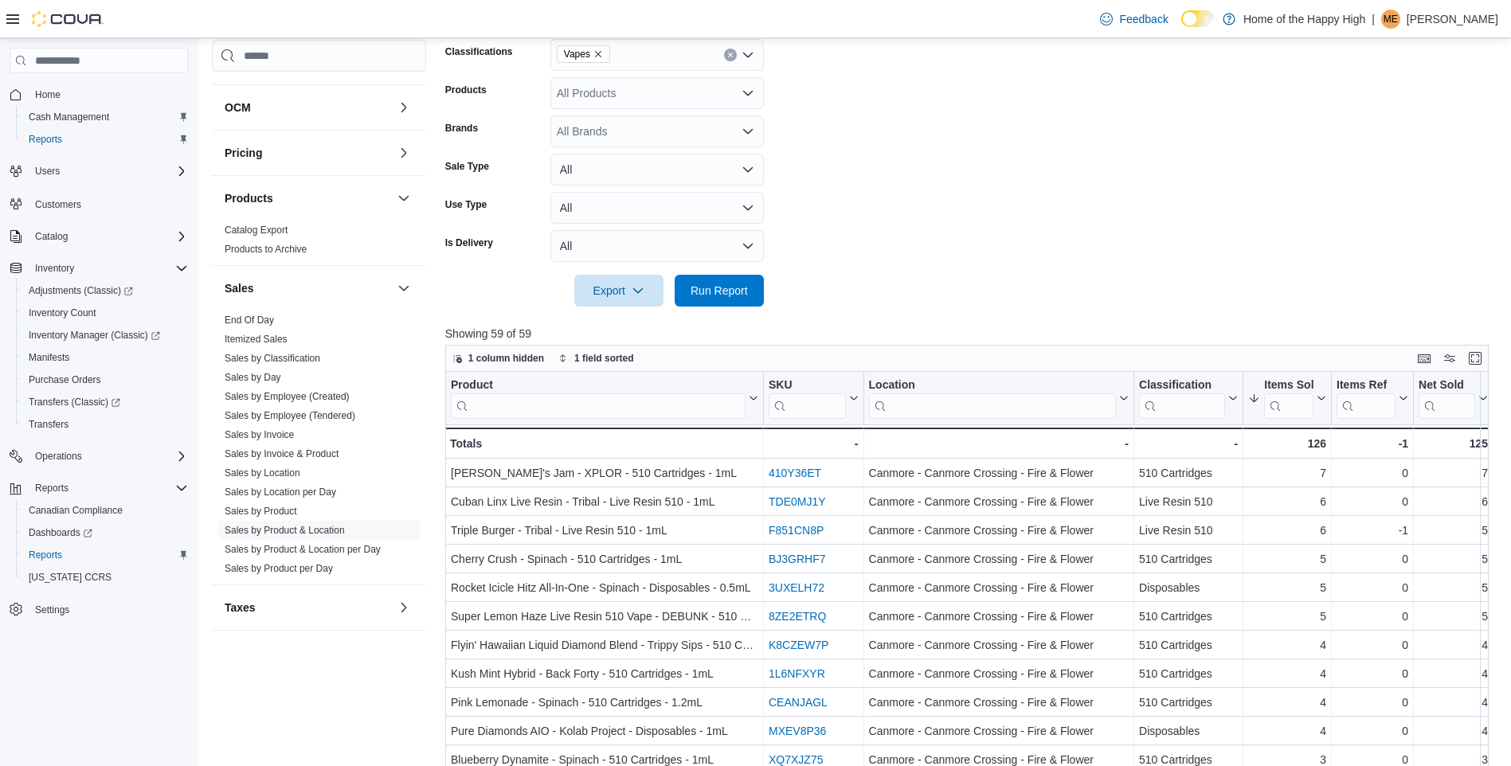
scroll to position [411, 0]
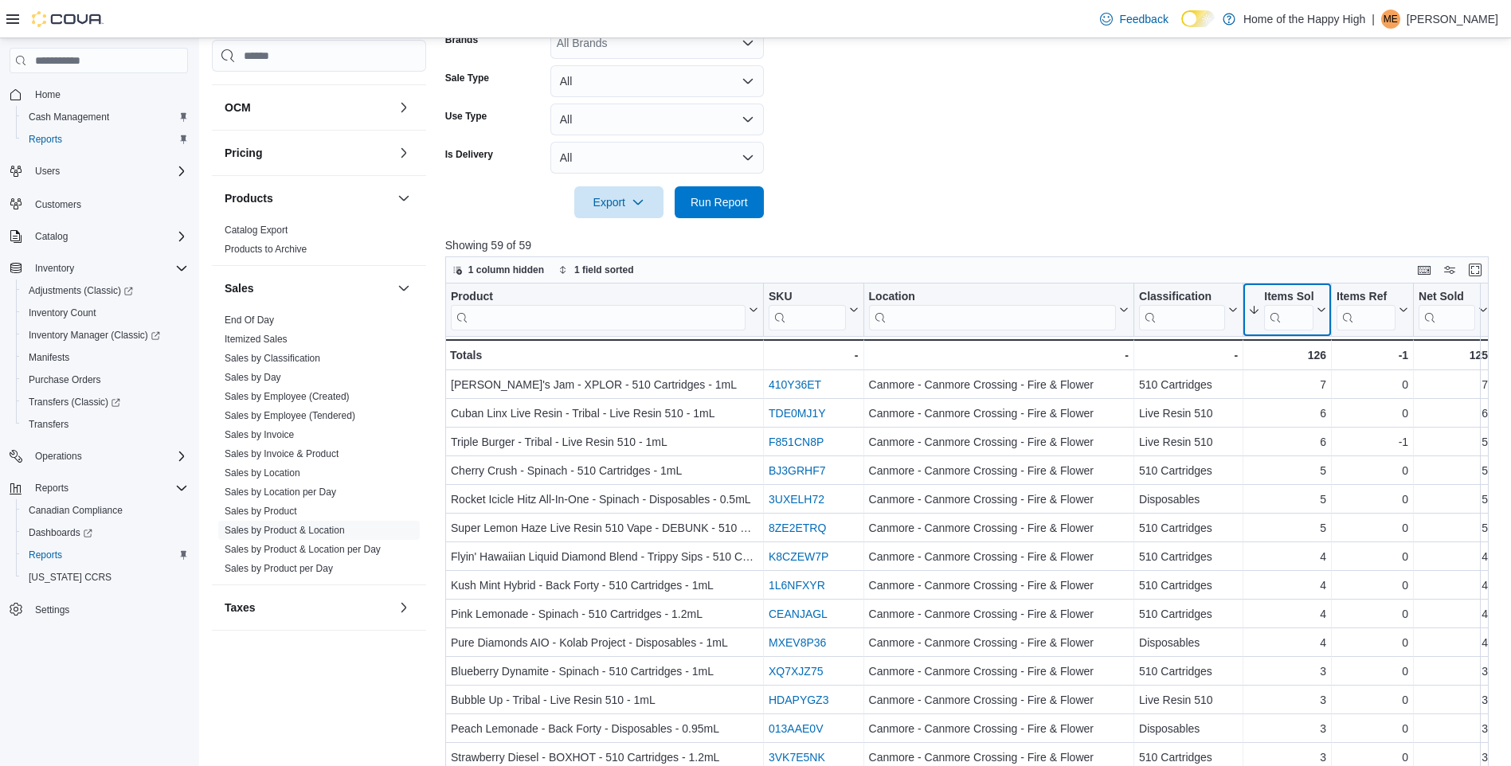
click at [1320, 313] on icon at bounding box center [1320, 310] width 13 height 10
click at [1299, 390] on span "Sort High-Low" at bounding box center [1298, 390] width 61 height 13
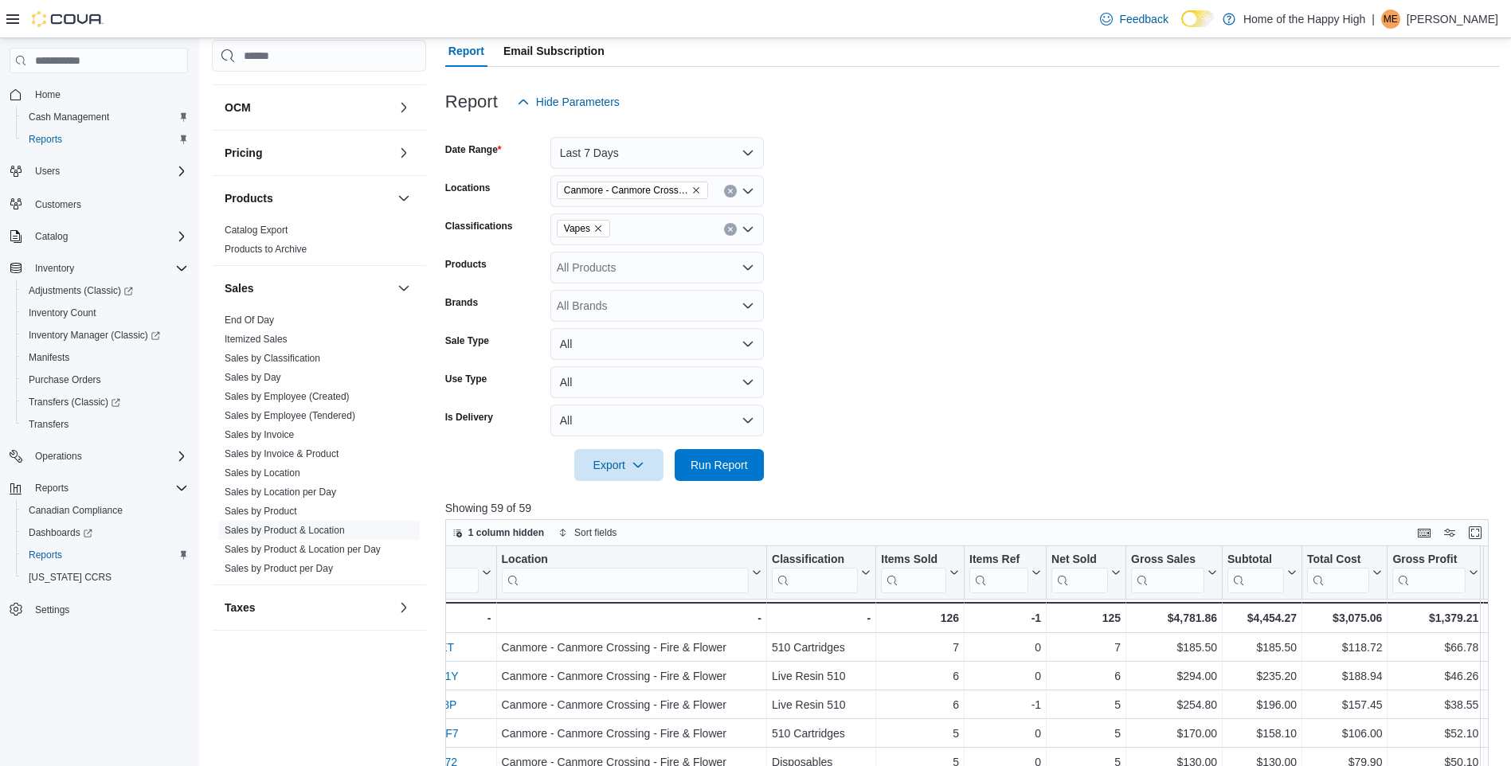
scroll to position [134, 0]
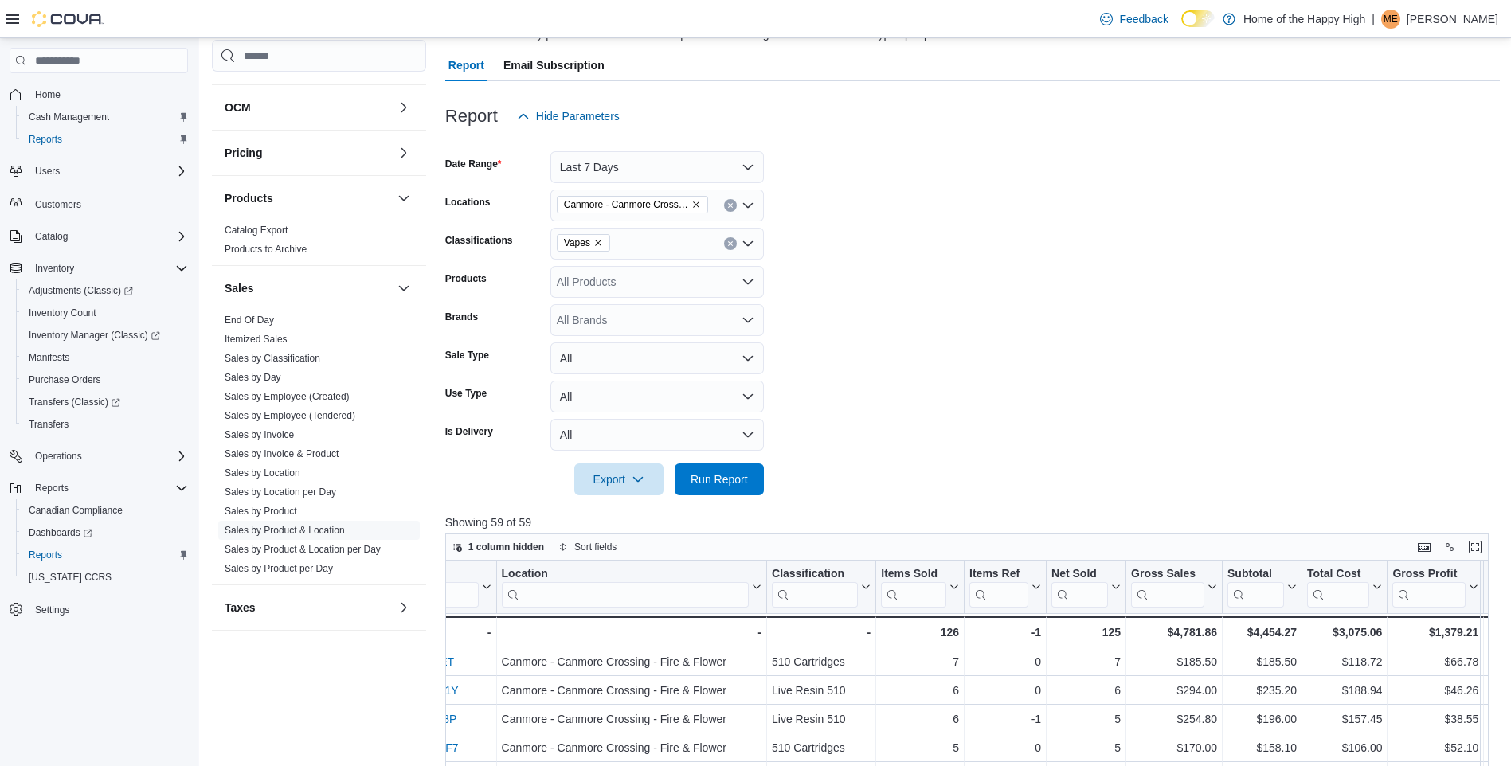
click at [601, 244] on icon "Remove Vapes from selection in this group" at bounding box center [599, 243] width 10 height 10
type input "***"
click at [625, 268] on span "Edibles" at bounding box center [611, 271] width 37 height 16
click at [719, 492] on span "Run Report" at bounding box center [719, 479] width 70 height 32
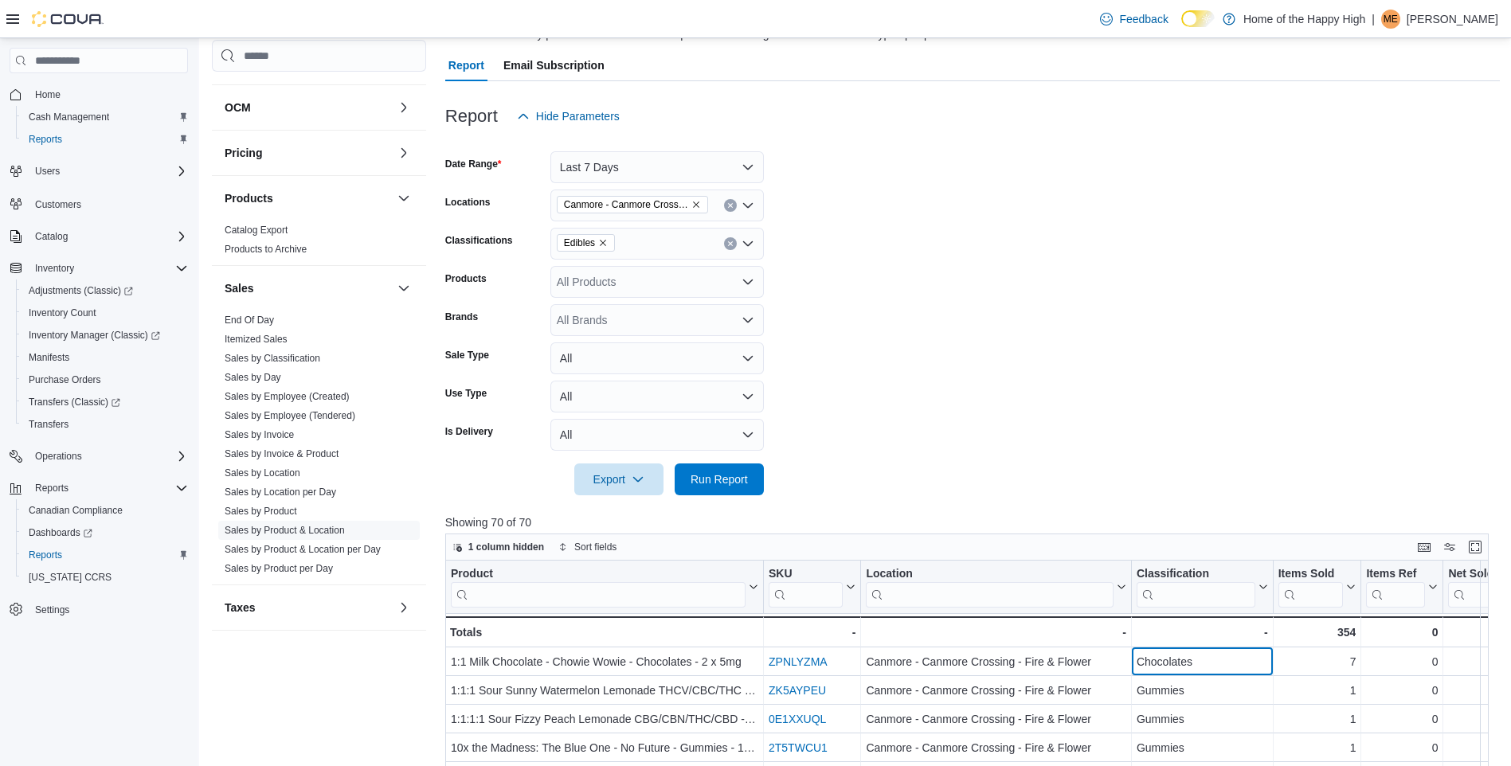
drag, startPoint x: 1134, startPoint y: 666, endPoint x: 1185, endPoint y: 658, distance: 52.4
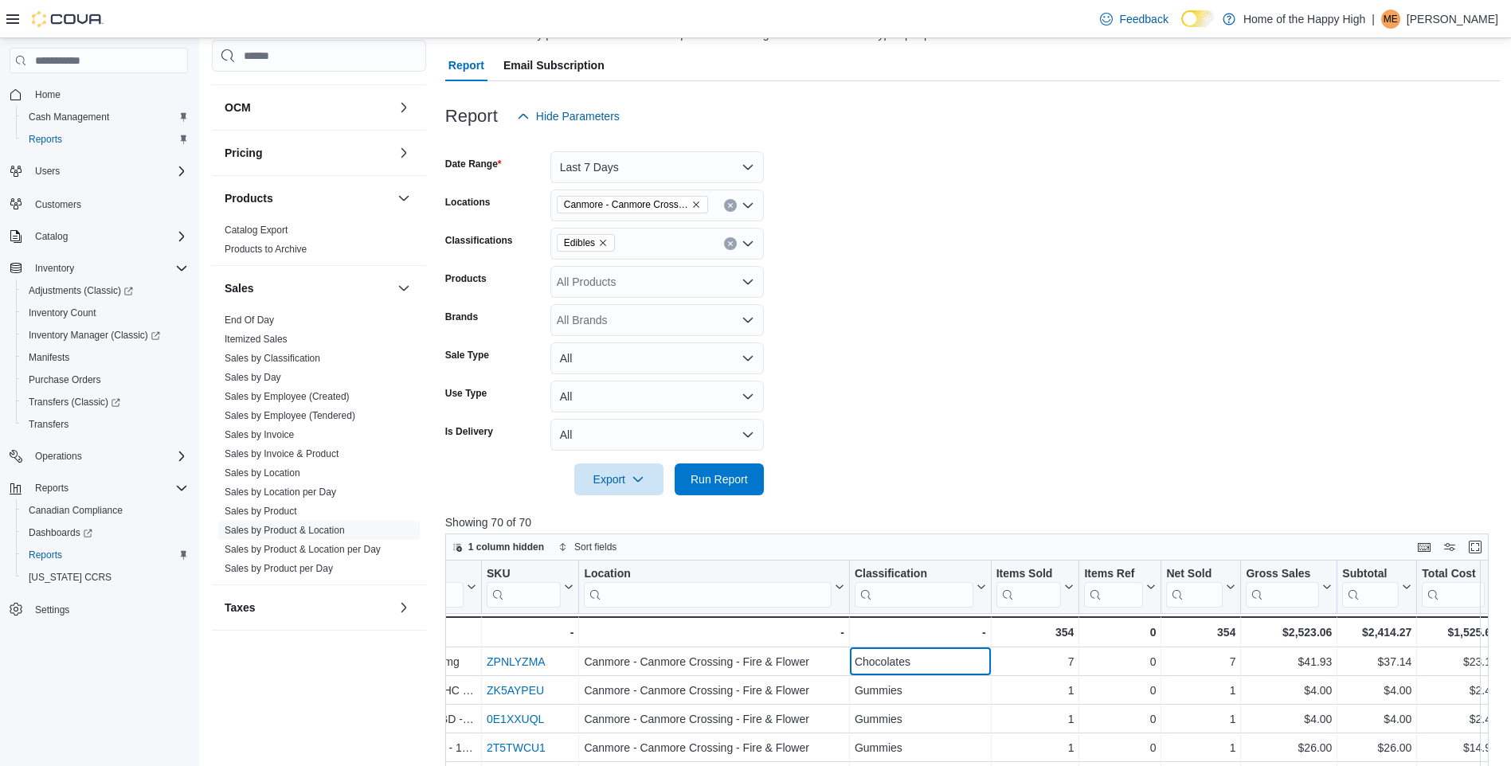
scroll to position [0, 319]
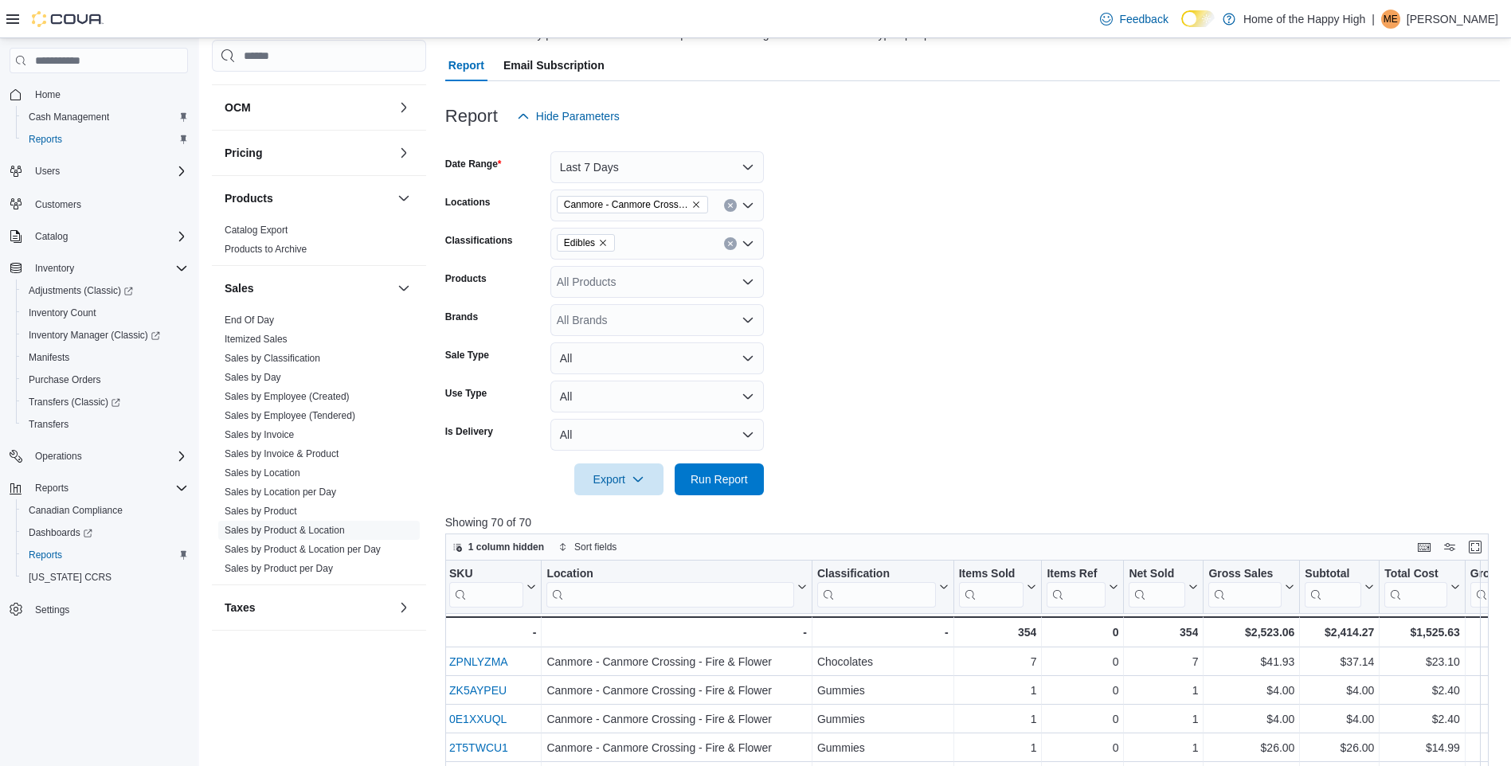
click at [601, 246] on icon "Remove Edibles from selection in this group" at bounding box center [603, 243] width 10 height 10
type input "****"
click at [615, 269] on span "Beverages" at bounding box center [619, 271] width 53 height 16
click at [714, 491] on span "Run Report" at bounding box center [719, 479] width 70 height 32
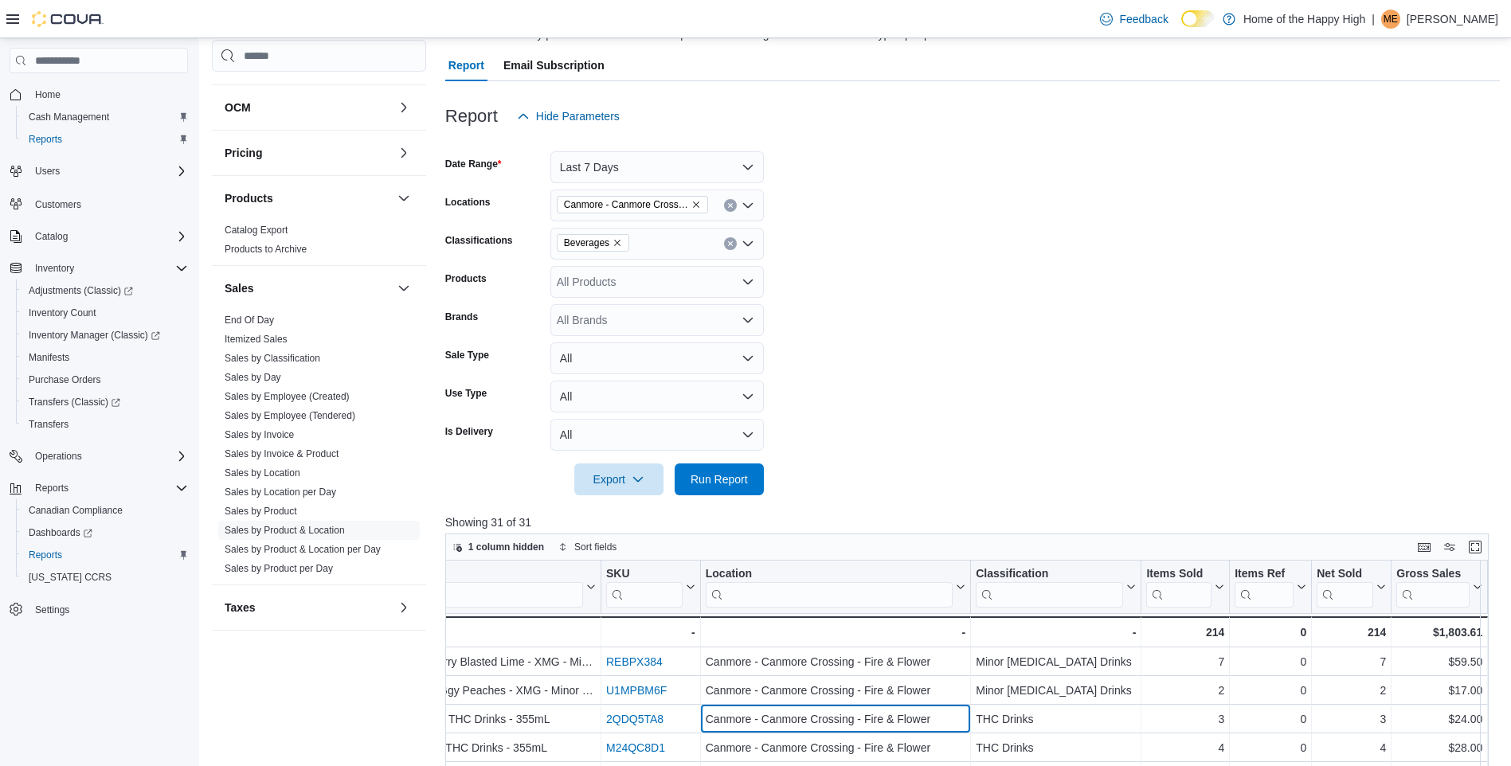
scroll to position [0, 169]
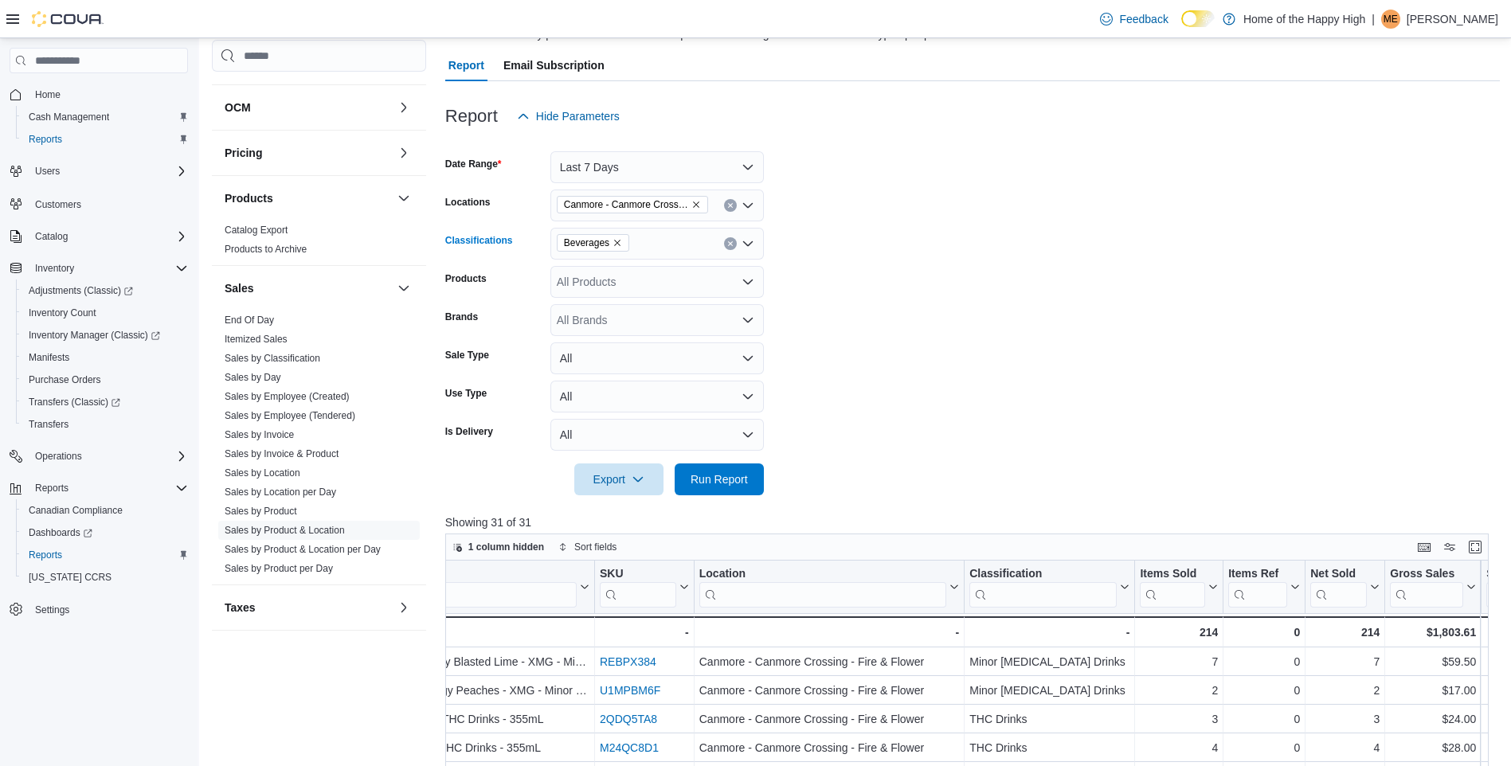
click at [613, 245] on icon "Remove Beverages from selection in this group" at bounding box center [618, 243] width 10 height 10
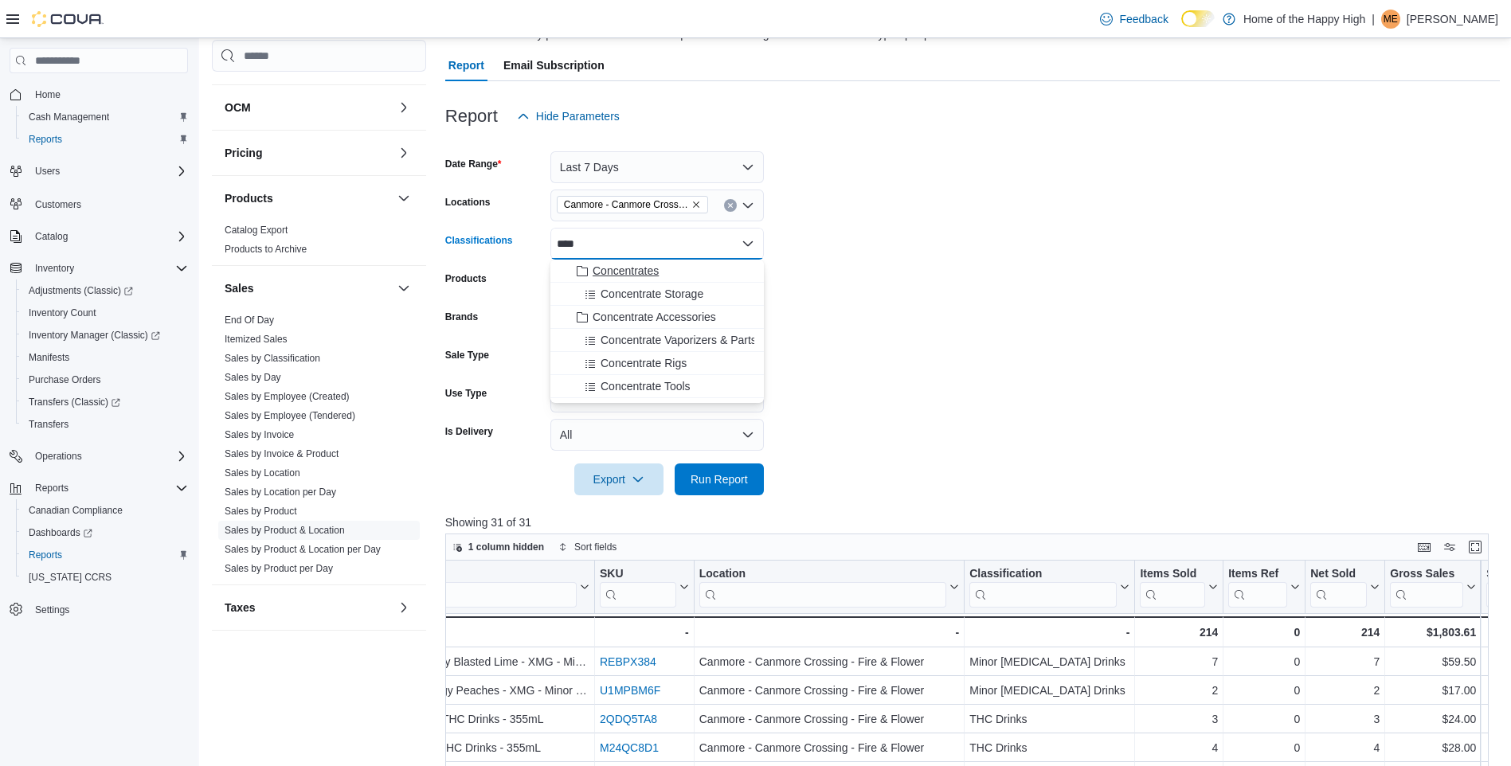
type input "****"
click at [625, 269] on span "Concentrates" at bounding box center [626, 271] width 66 height 16
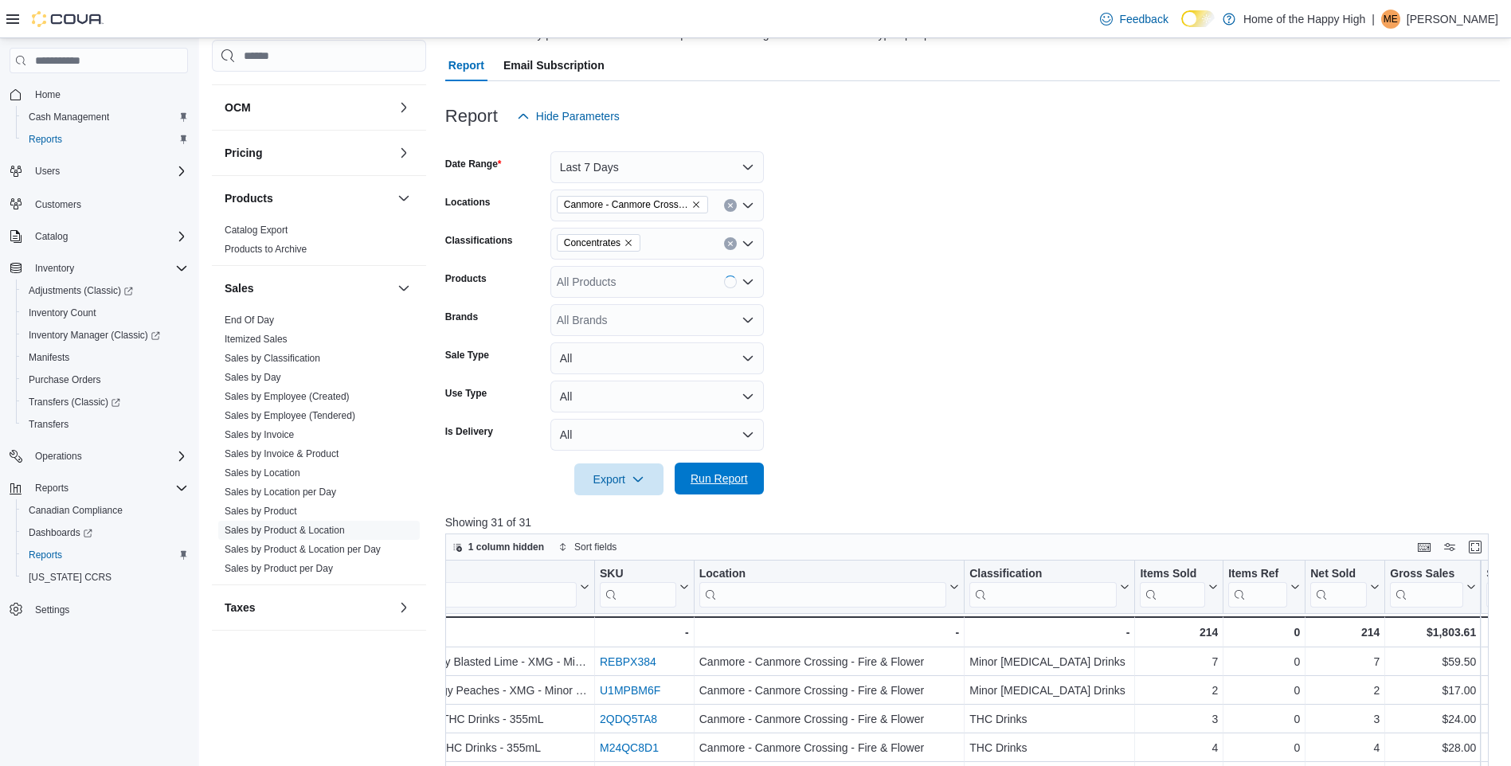
click at [723, 480] on span "Run Report" at bounding box center [719, 479] width 57 height 16
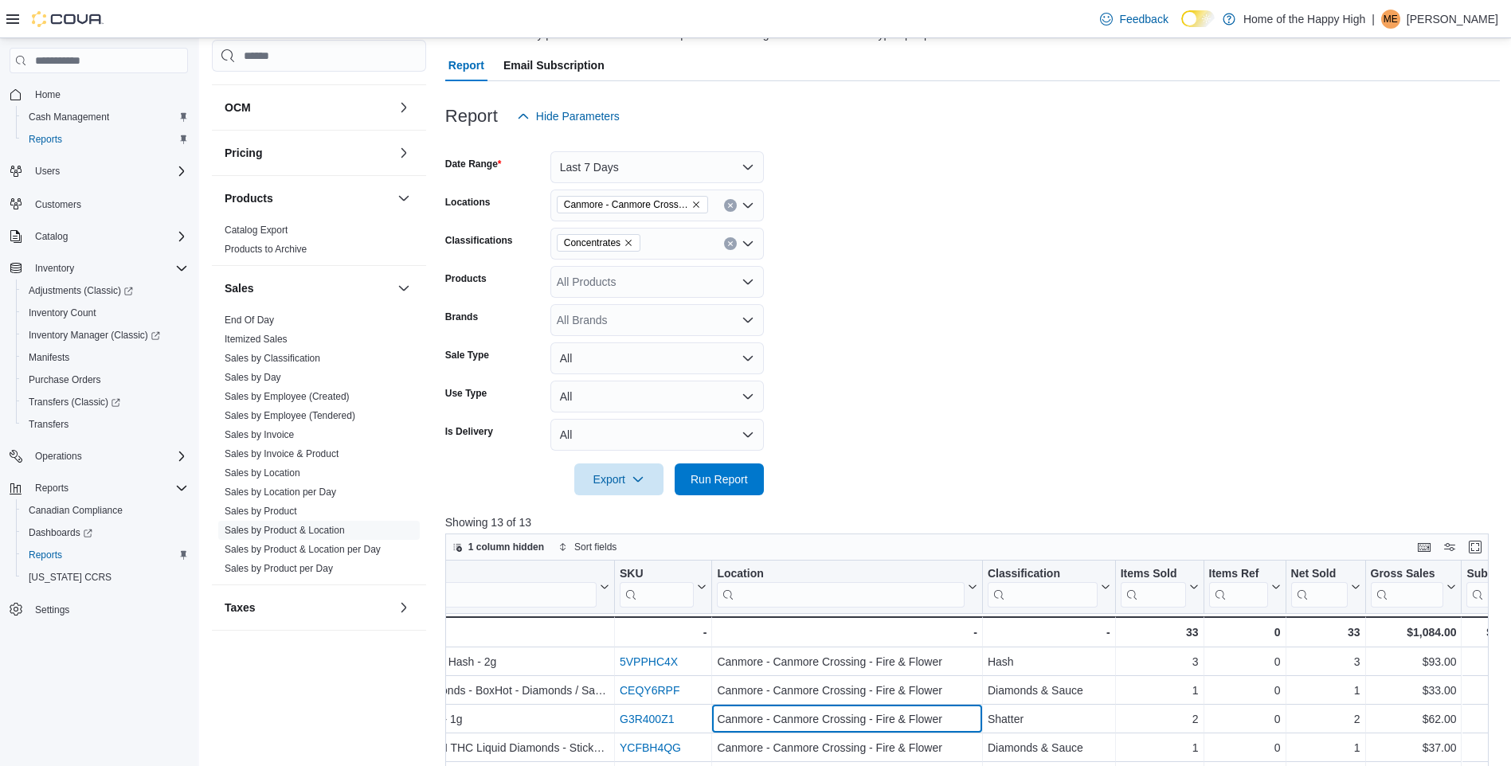
scroll to position [0, 190]
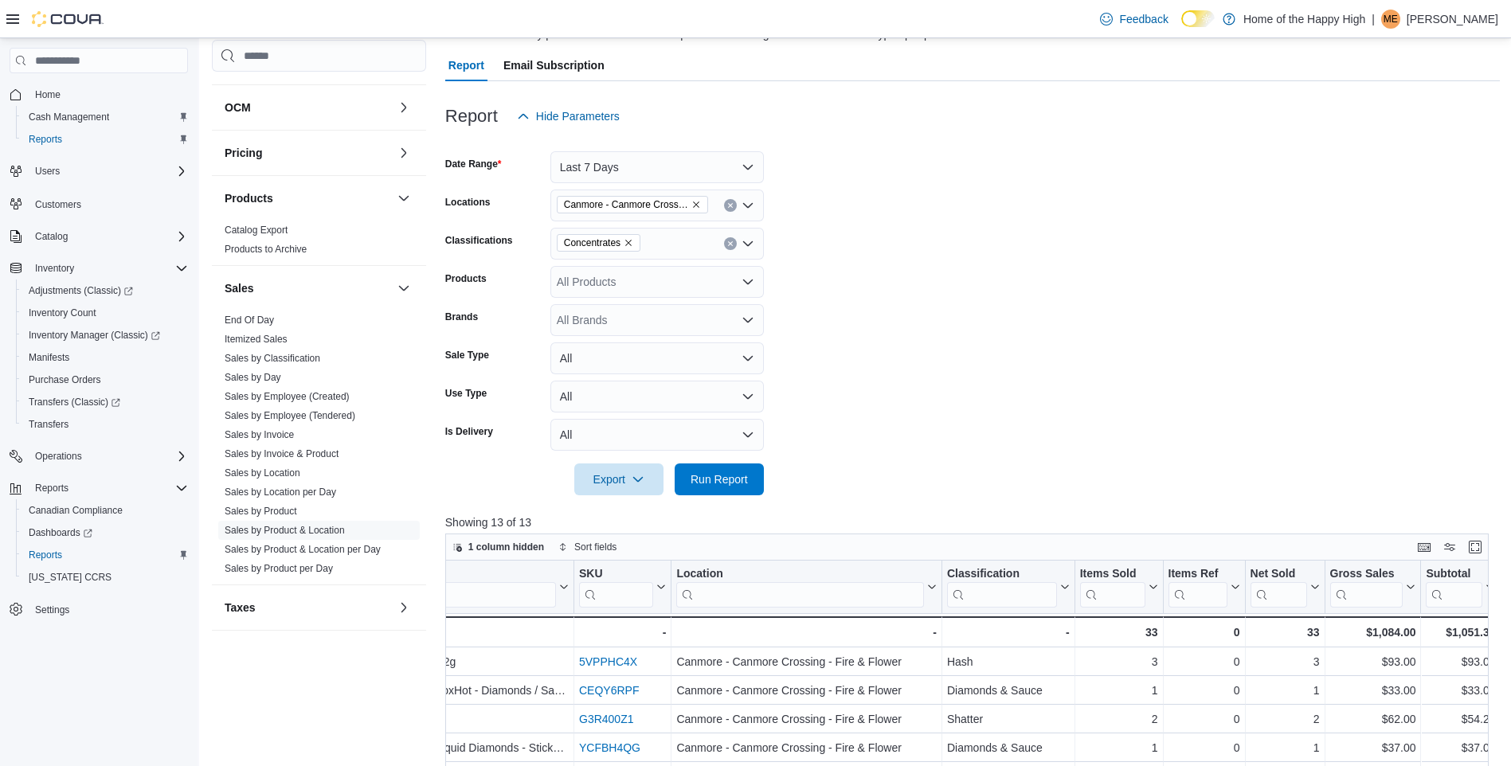
click at [625, 237] on span "Concentrates" at bounding box center [598, 243] width 69 height 16
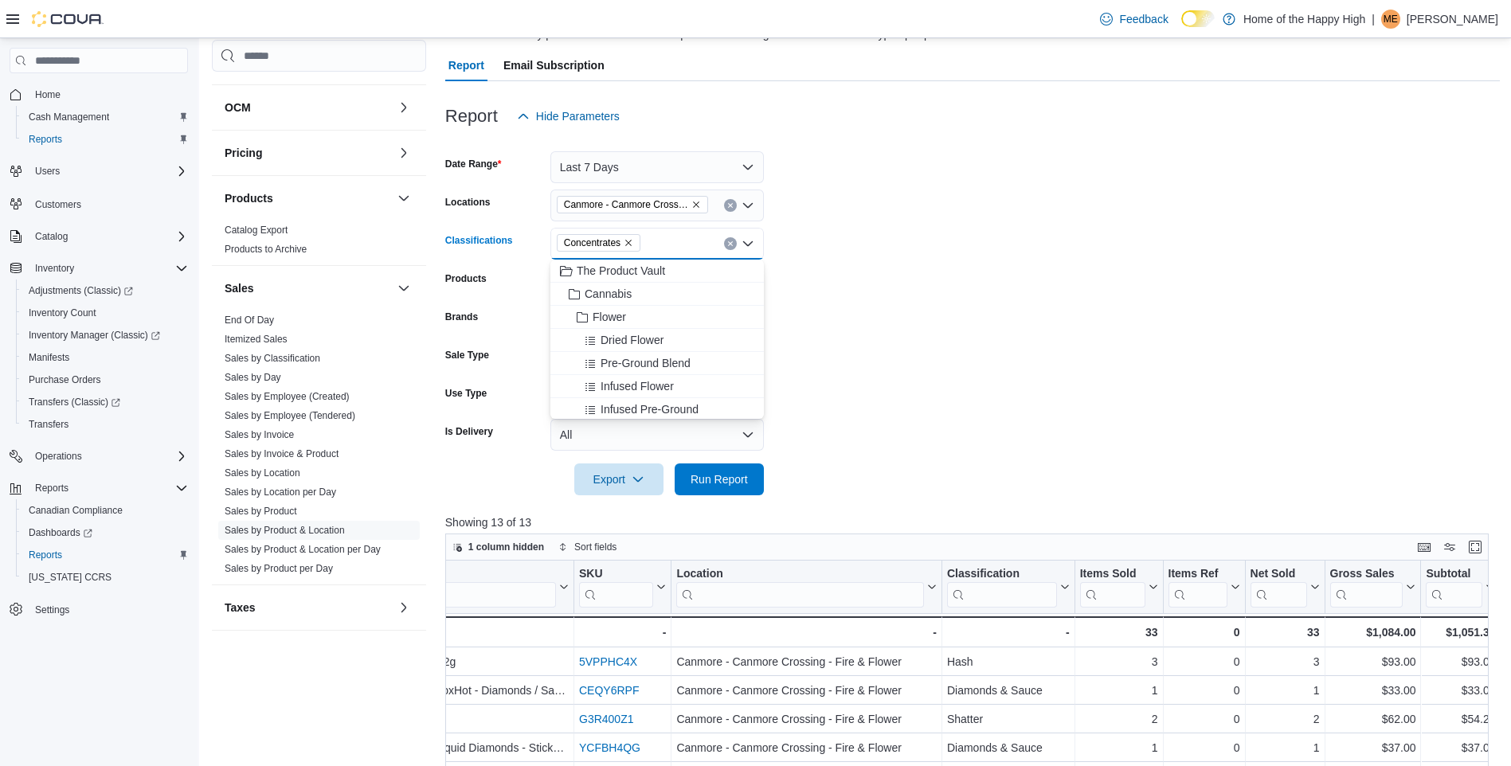
click at [629, 239] on icon "Remove Concentrates from selection in this group" at bounding box center [629, 243] width 10 height 10
type input "****"
click at [613, 271] on span "Topicals" at bounding box center [613, 271] width 41 height 16
click at [719, 478] on span "Run Report" at bounding box center [719, 479] width 57 height 16
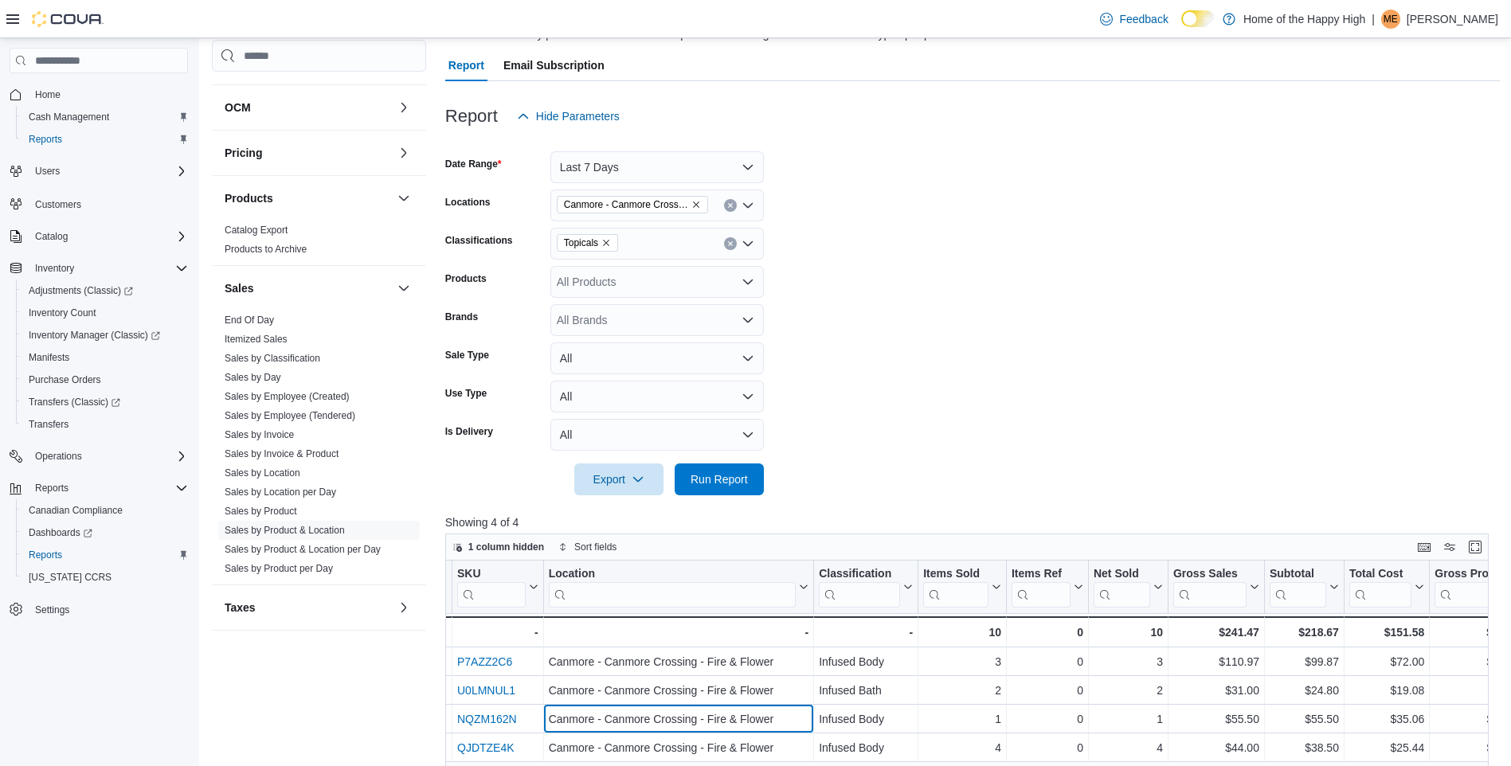
scroll to position [0, 361]
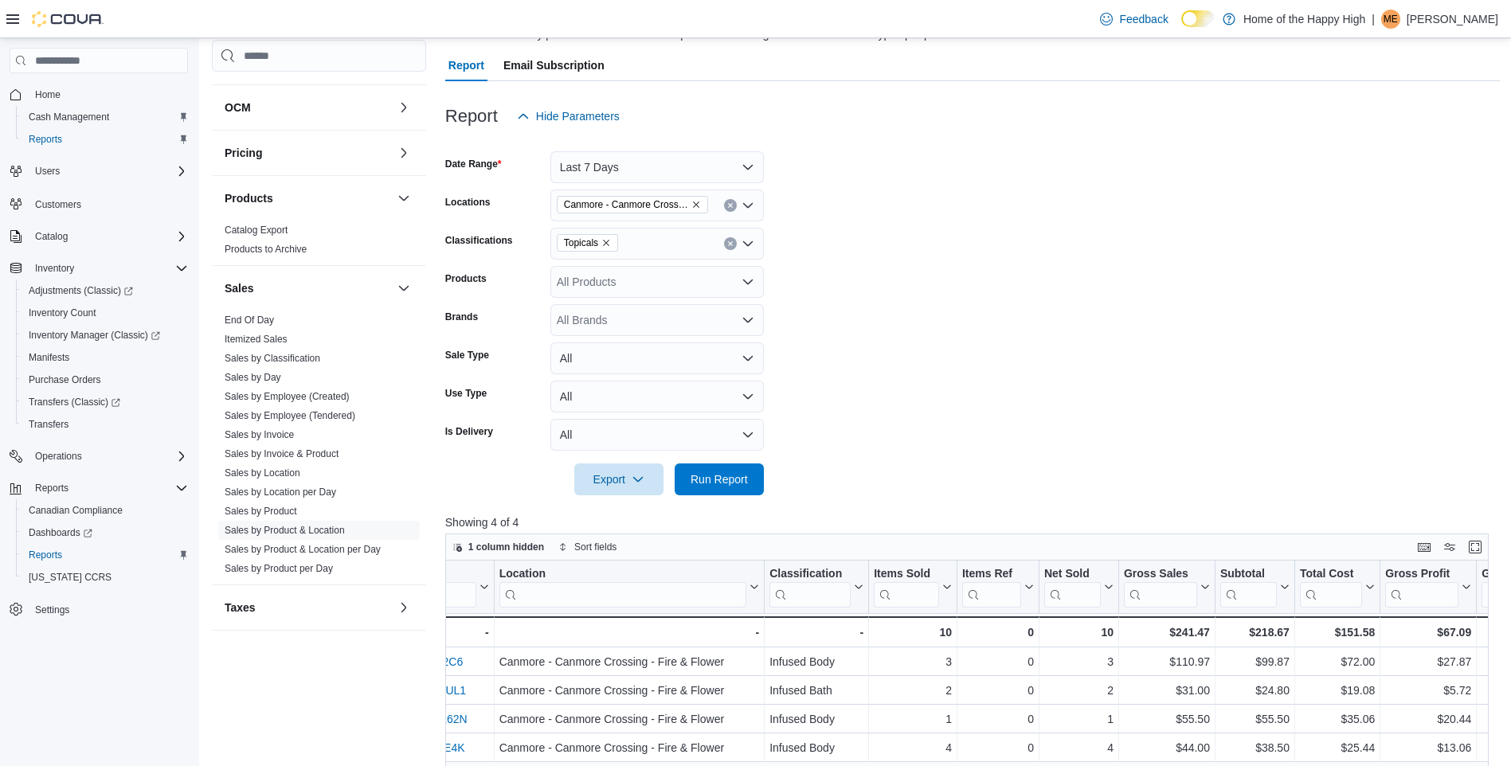
click at [600, 238] on span "Topicals" at bounding box center [587, 243] width 47 height 16
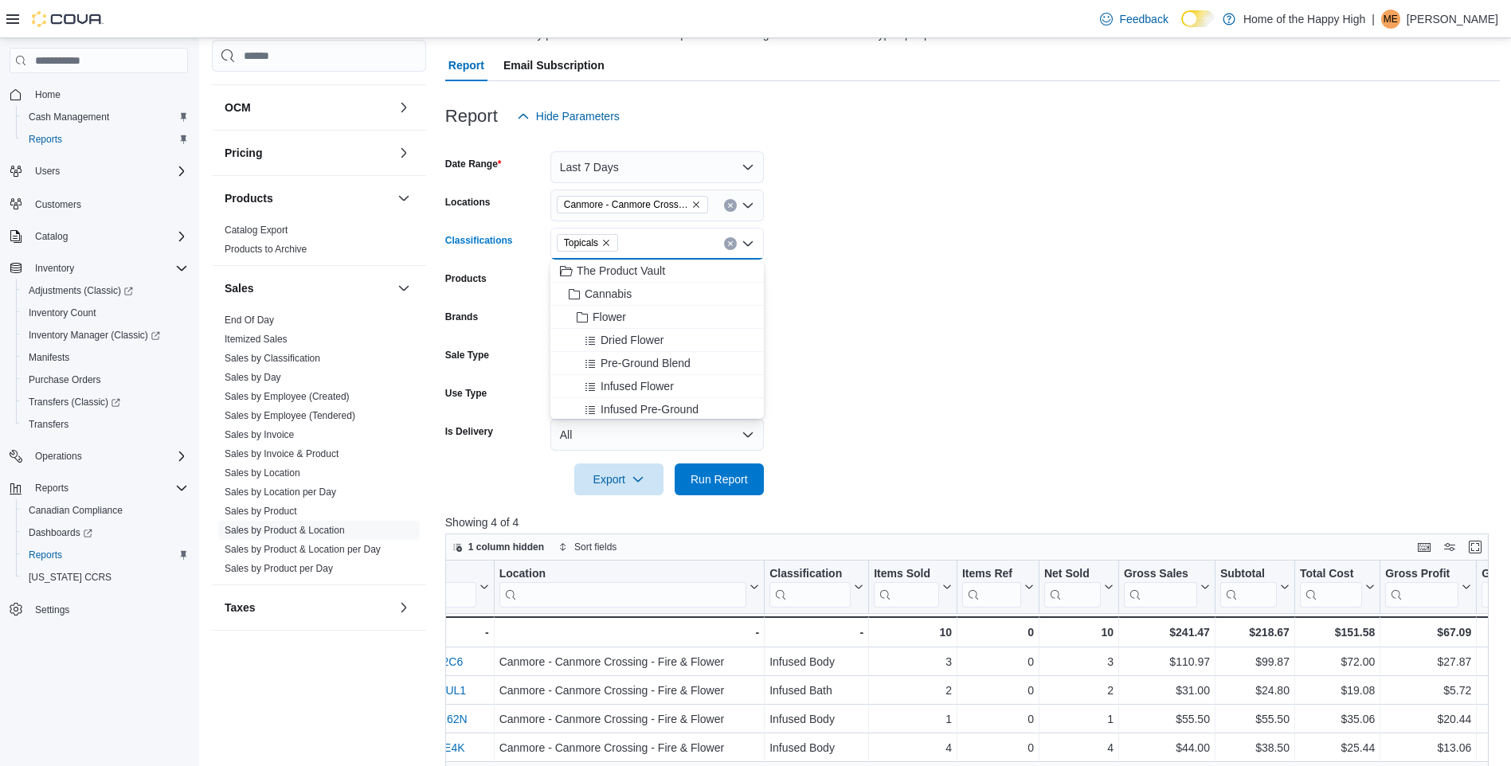
click at [601, 238] on icon "Remove Topicals from selection in this group" at bounding box center [606, 243] width 10 height 10
type input "***"
click at [620, 278] on span "Accessories" at bounding box center [615, 271] width 60 height 16
click at [925, 369] on form "Date Range Last 7 Days Locations [GEOGRAPHIC_DATA] - [GEOGRAPHIC_DATA] - Fire &…" at bounding box center [972, 313] width 1055 height 363
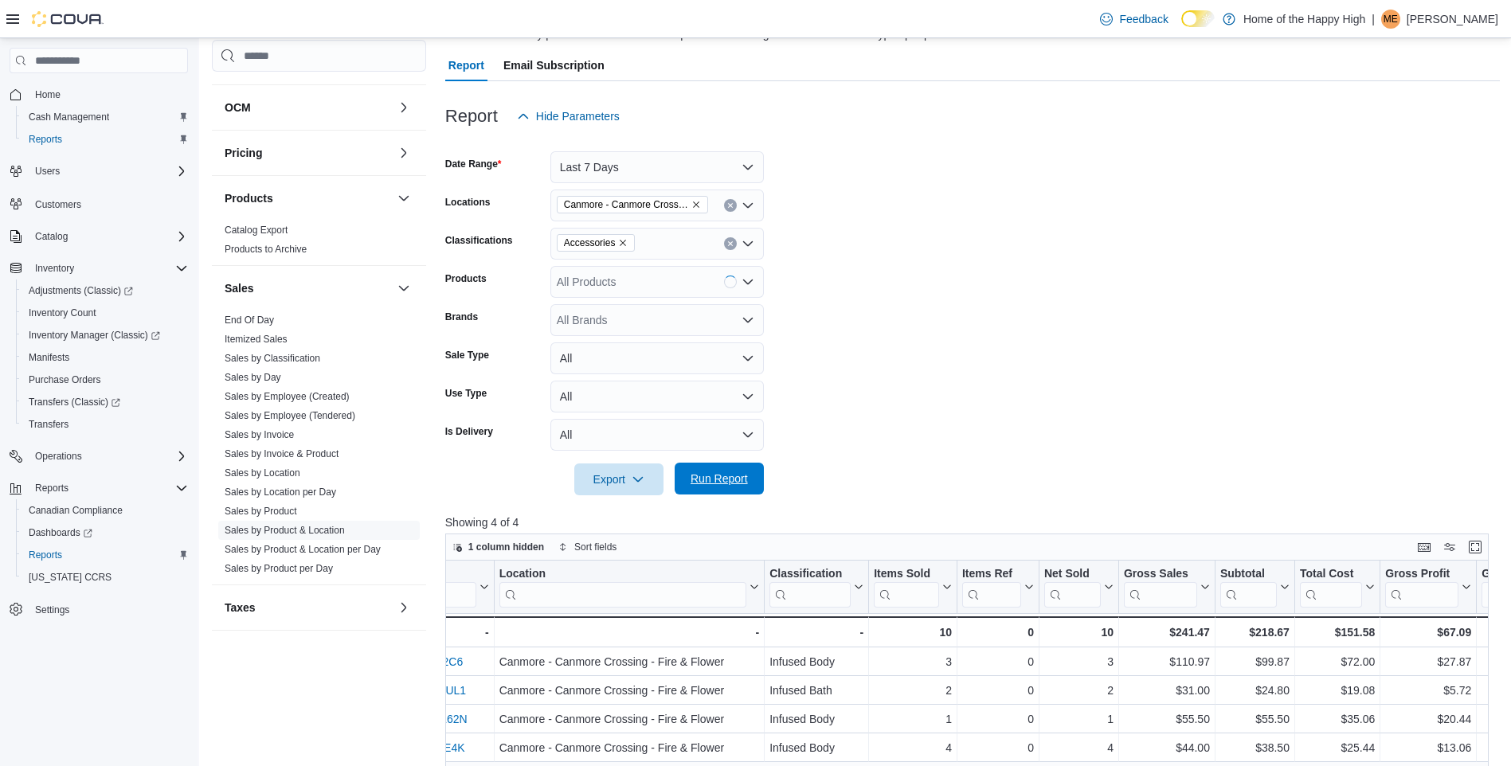
click at [729, 479] on span "Run Report" at bounding box center [719, 479] width 57 height 16
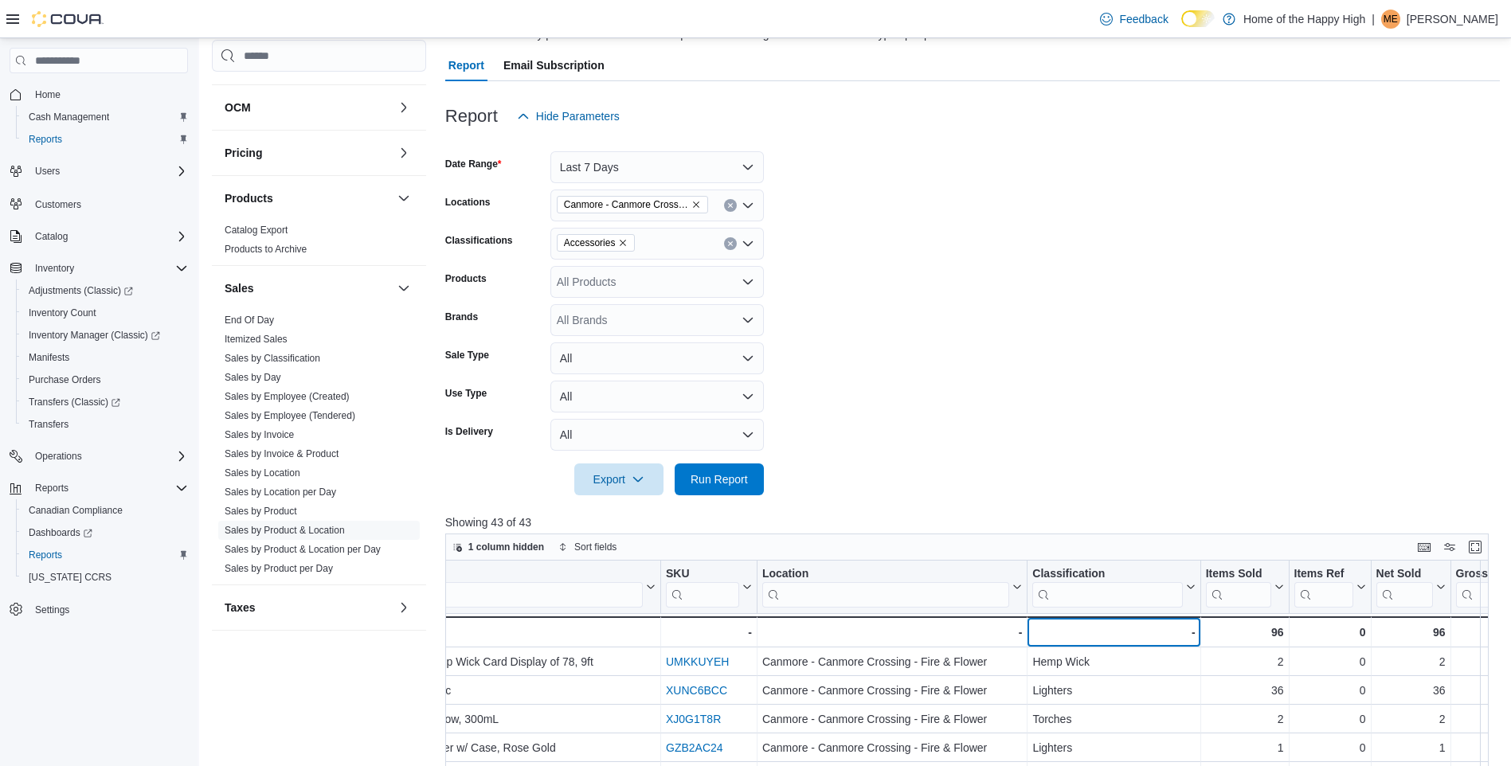
scroll to position [0, 212]
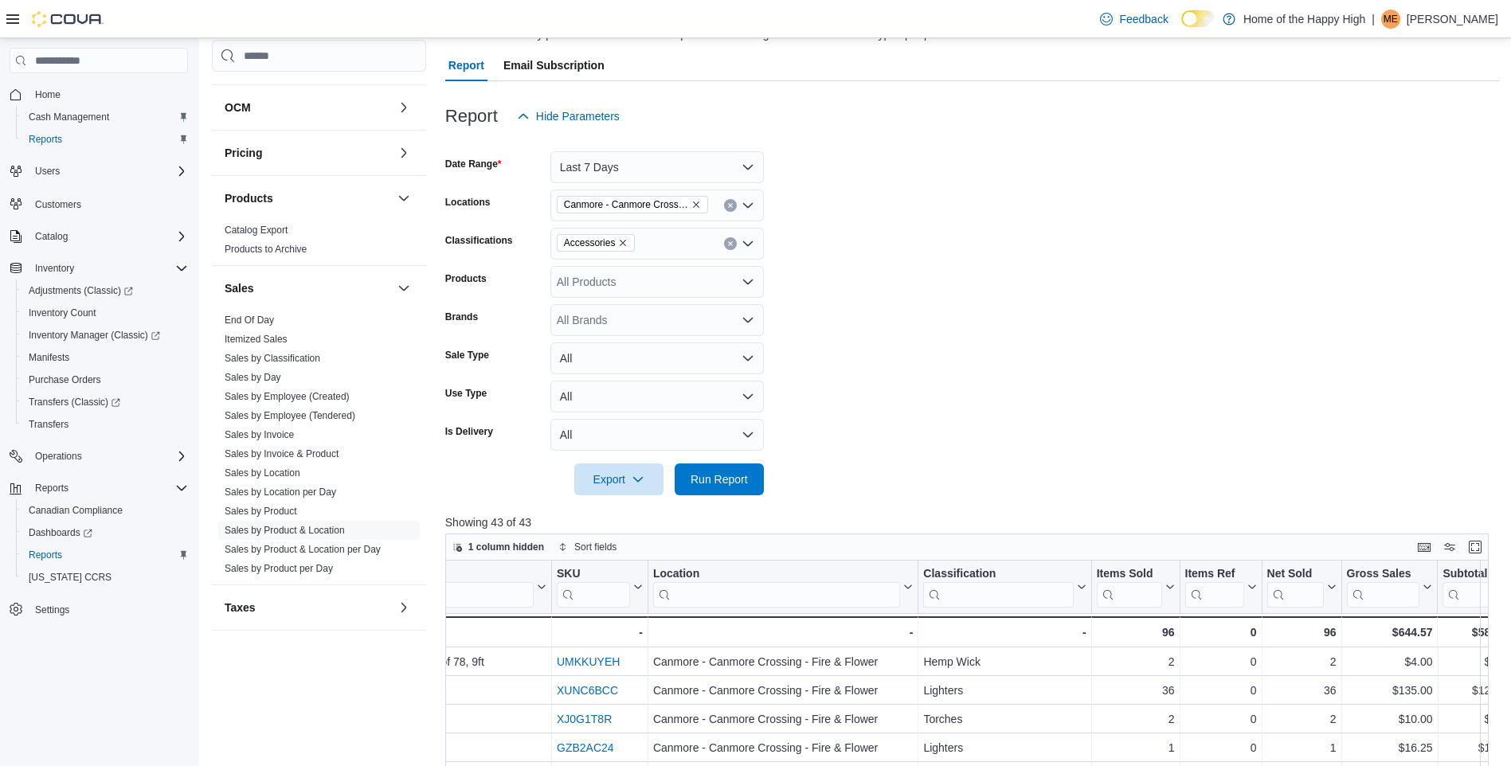
drag, startPoint x: 1473, startPoint y: 22, endPoint x: 1463, endPoint y: 26, distance: 10.7
click at [1472, 22] on p "[PERSON_NAME]" at bounding box center [1453, 19] width 92 height 19
drag, startPoint x: 1394, startPoint y: 159, endPoint x: 825, endPoint y: 440, distance: 634.2
click at [1395, 159] on span "Sign Out" at bounding box center [1395, 157] width 43 height 16
